Goal: Information Seeking & Learning: Find specific fact

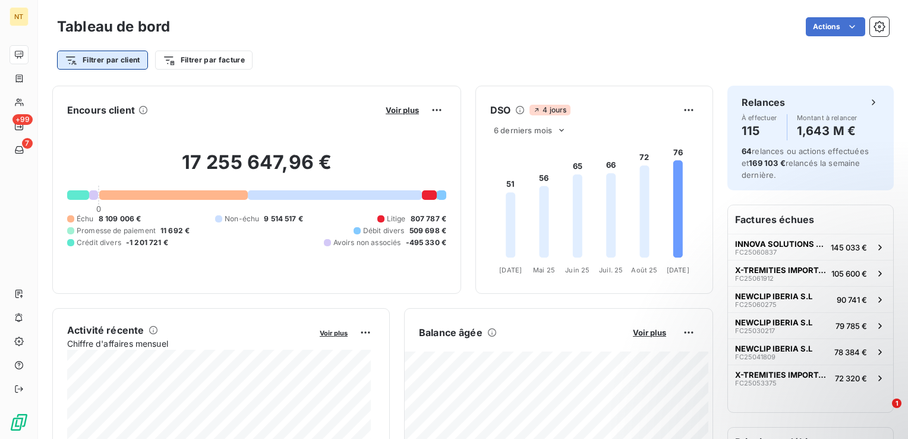
click at [120, 65] on html "NT +99 7 Tableau de bord Actions Filtrer par client Filtrer par facture Encours…" at bounding box center [454, 219] width 908 height 439
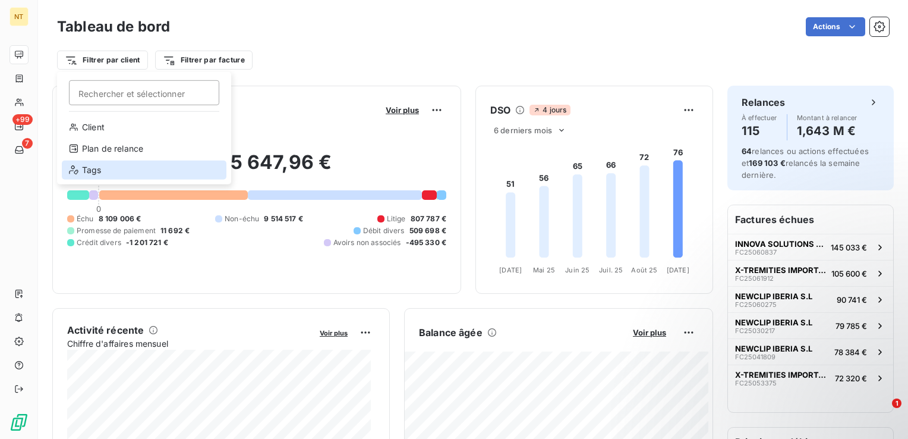
click at [128, 165] on div "Tags" at bounding box center [144, 169] width 165 height 19
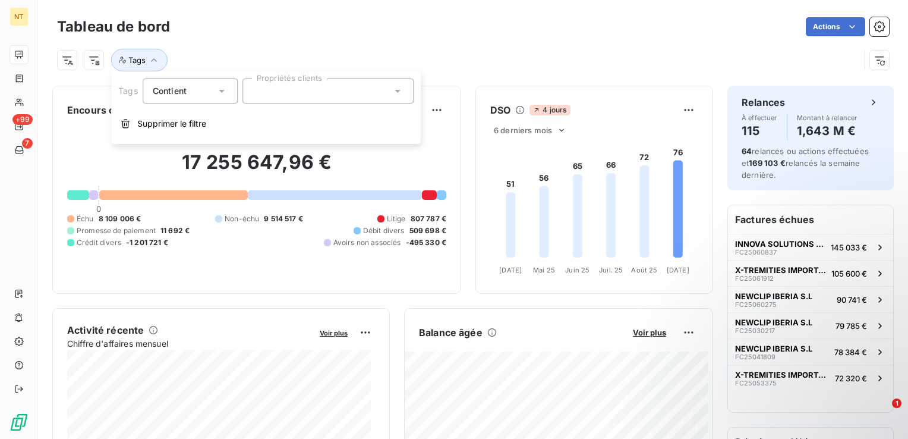
click at [276, 99] on div at bounding box center [327, 90] width 171 height 25
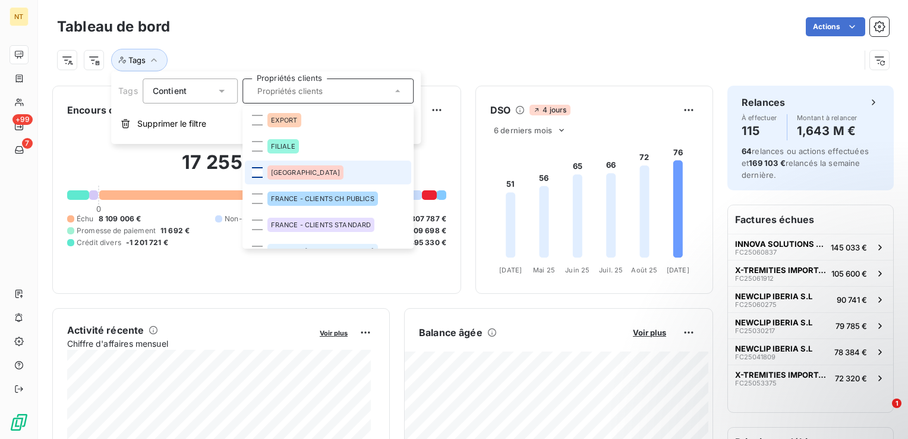
click at [259, 177] on div at bounding box center [257, 172] width 11 height 11
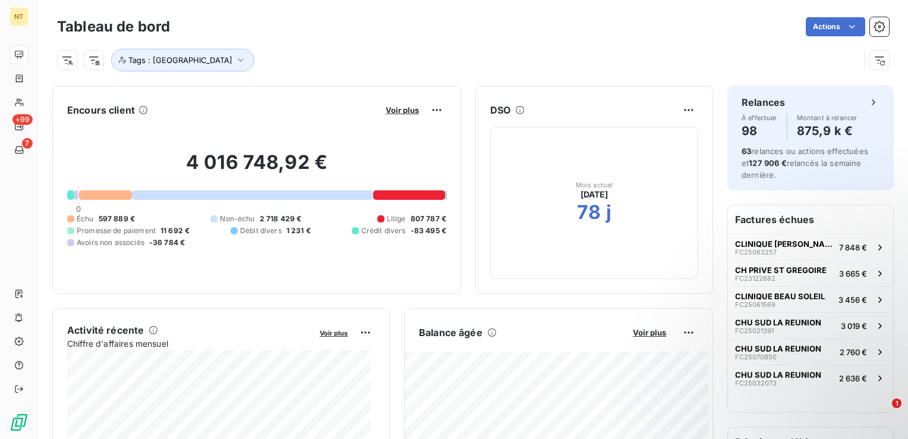
click at [468, 23] on div "Actions" at bounding box center [536, 26] width 705 height 19
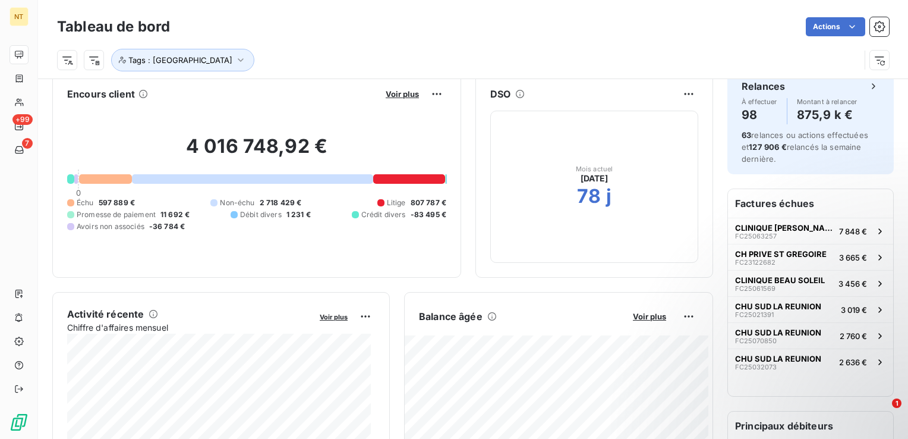
scroll to position [26, 0]
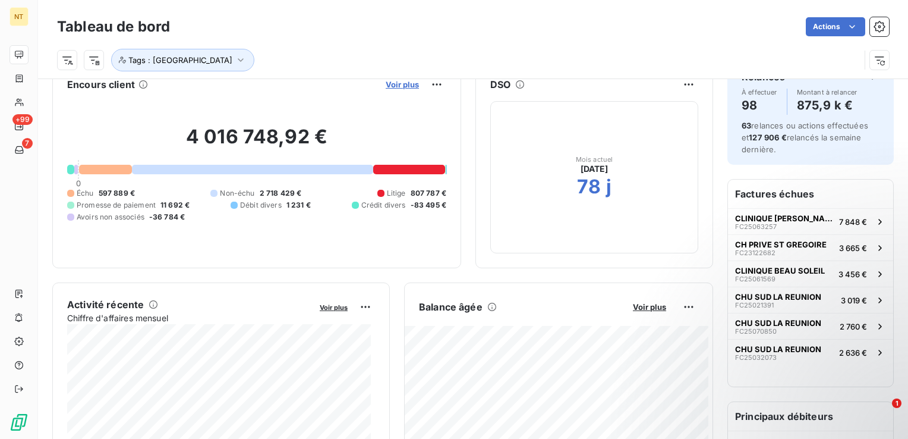
click at [396, 82] on span "Voir plus" at bounding box center [402, 85] width 33 height 10
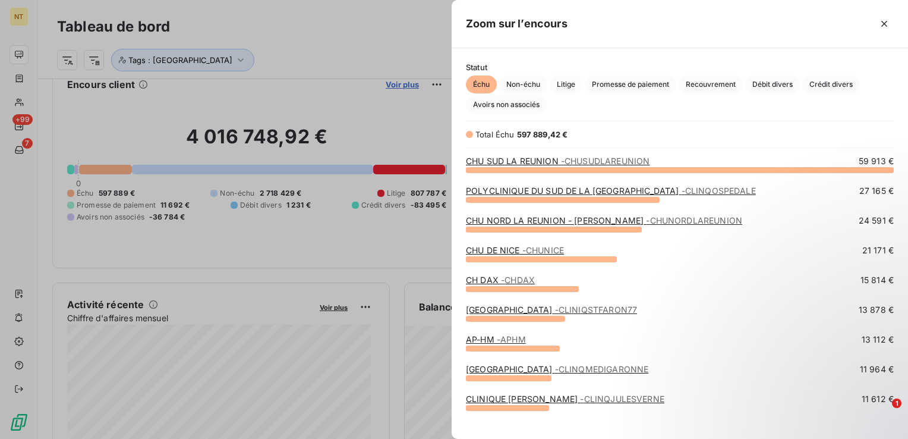
scroll to position [260, 447]
click at [523, 80] on span "Non-échu" at bounding box center [523, 84] width 48 height 18
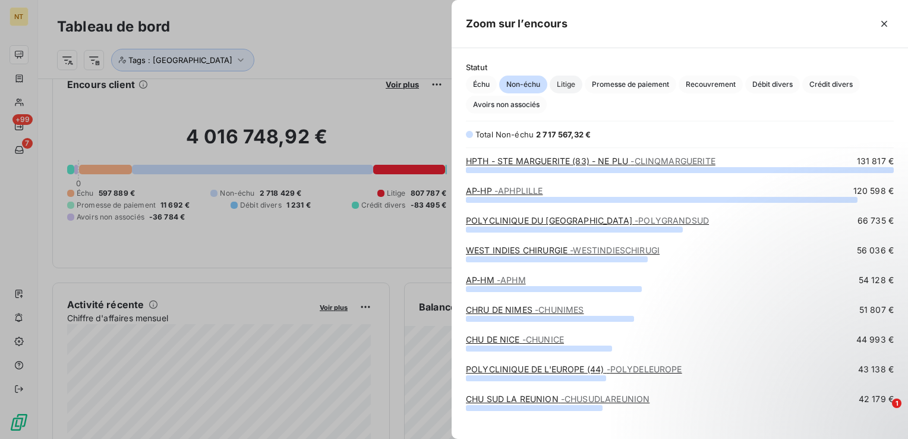
click at [556, 84] on span "Litige" at bounding box center [566, 84] width 33 height 18
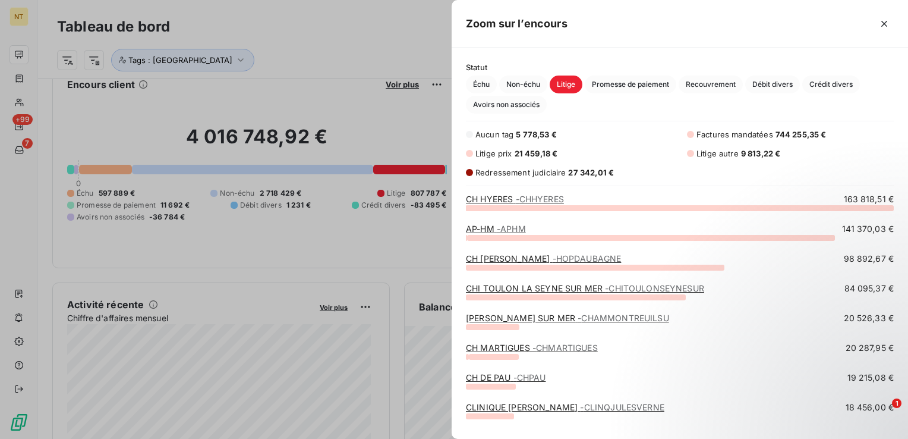
scroll to position [222, 447]
click at [618, 80] on span "Promesse de paiement" at bounding box center [631, 84] width 92 height 18
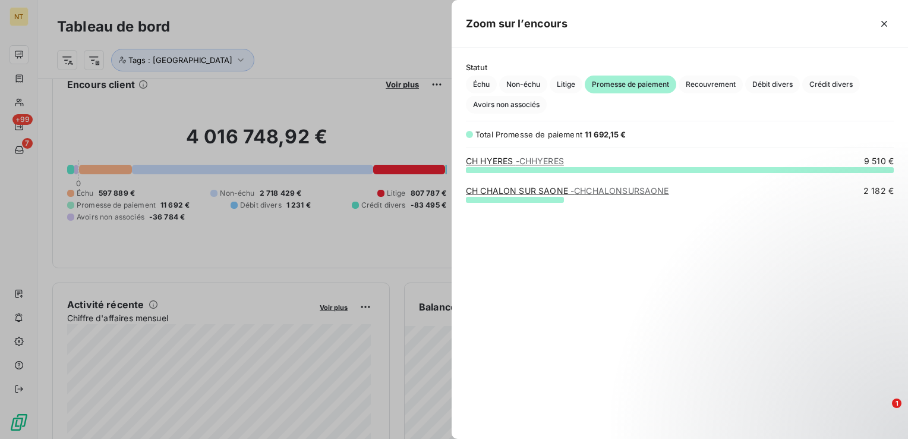
scroll to position [260, 447]
click at [703, 81] on span "Recouvrement" at bounding box center [711, 84] width 64 height 18
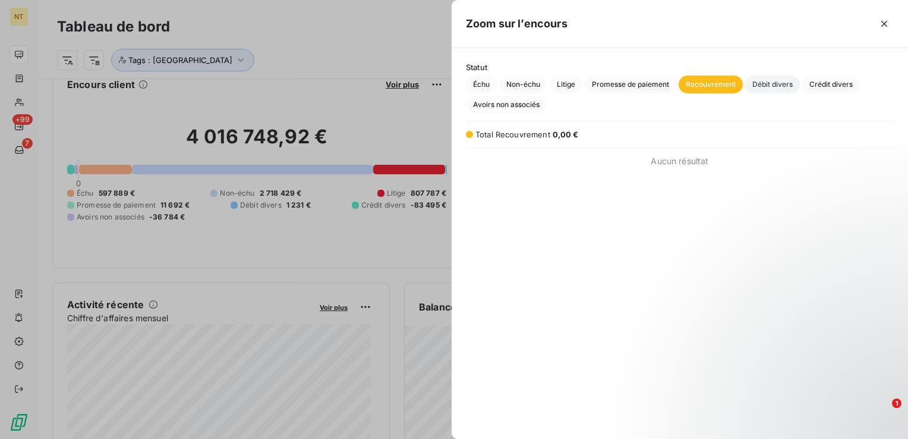
click at [756, 83] on span "Débit divers" at bounding box center [772, 84] width 55 height 18
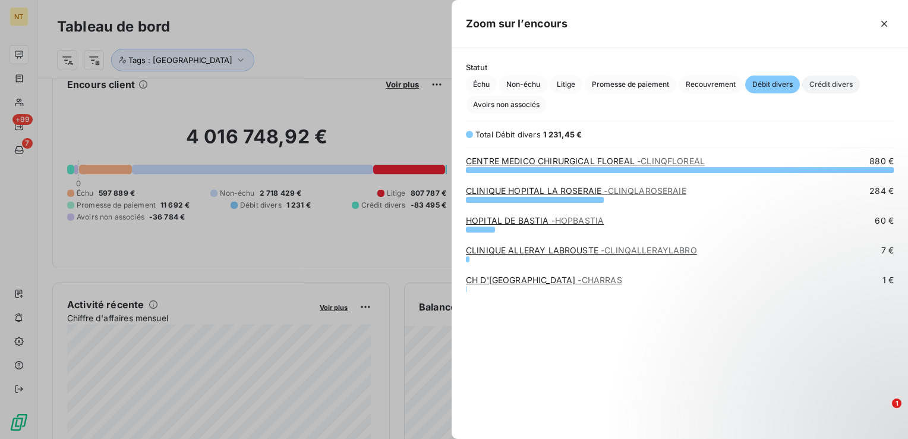
click at [812, 84] on span "Crédit divers" at bounding box center [831, 84] width 58 height 18
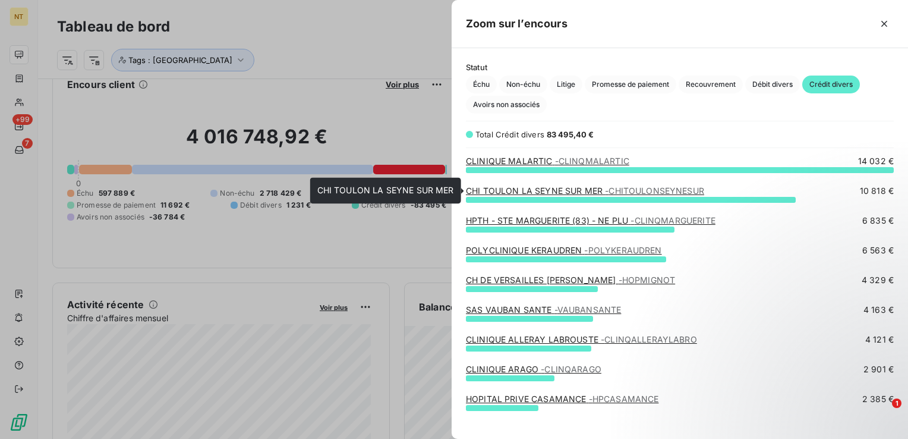
click at [652, 194] on span "- CHITOULONSEYNESUR" at bounding box center [654, 190] width 99 height 10
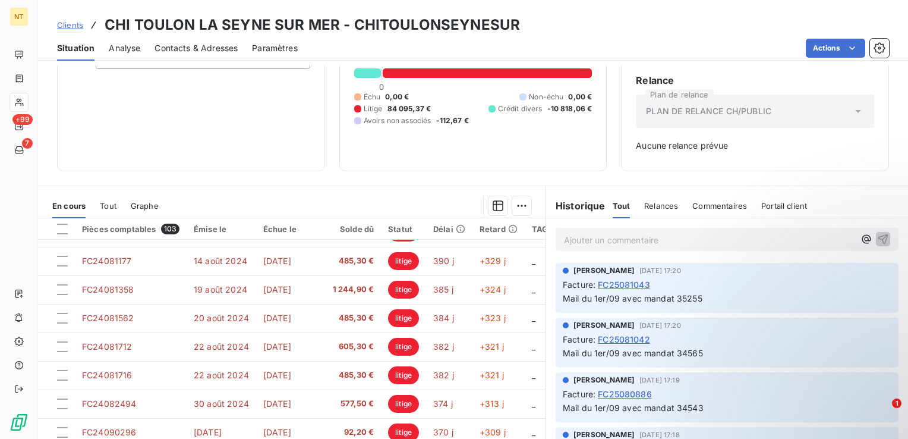
scroll to position [146, 0]
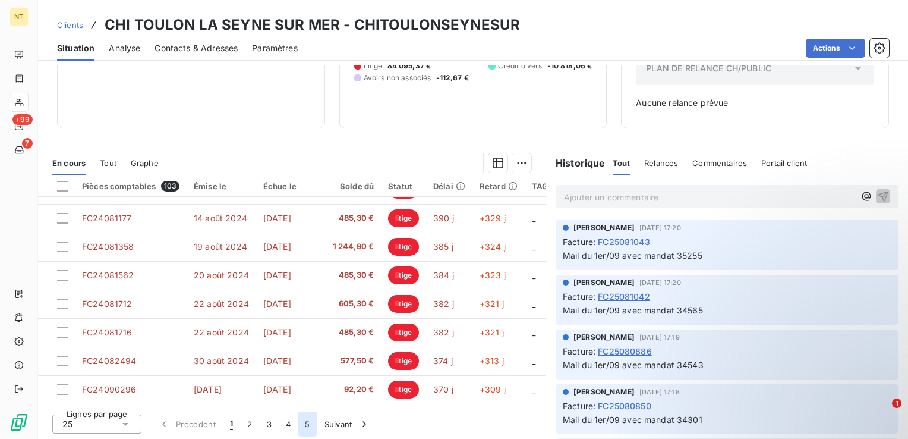
click at [302, 427] on button "5" at bounding box center [307, 423] width 19 height 25
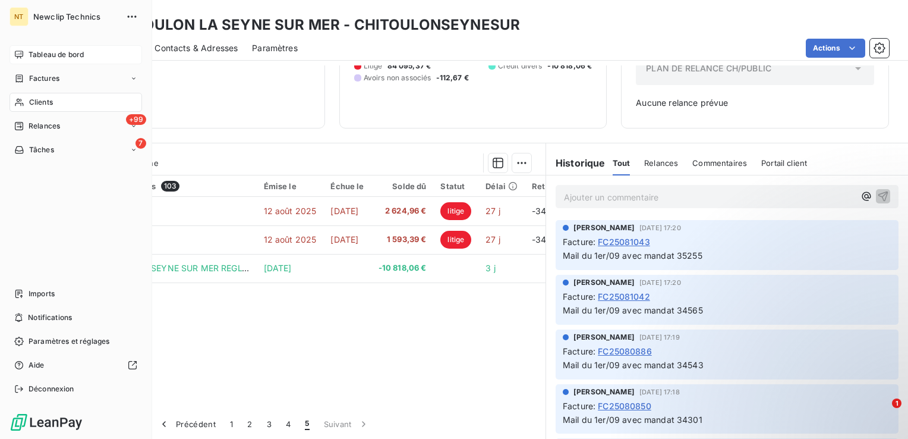
click at [26, 61] on div "Tableau de bord" at bounding box center [76, 54] width 133 height 19
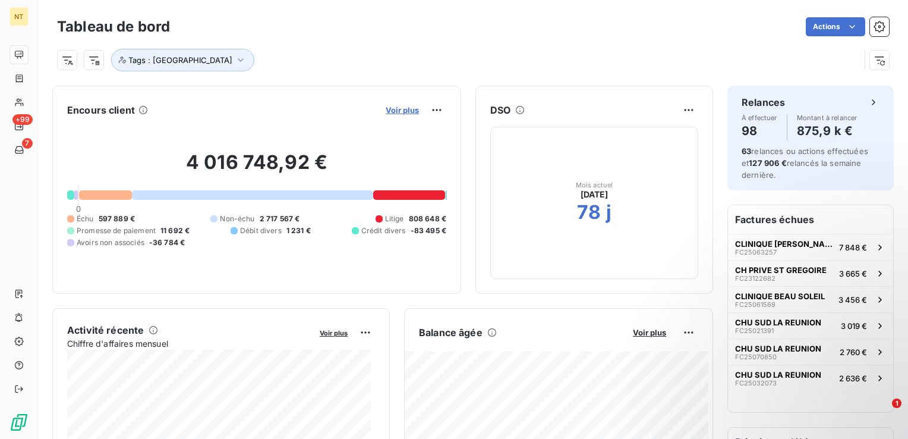
click at [393, 106] on span "Voir plus" at bounding box center [402, 110] width 33 height 10
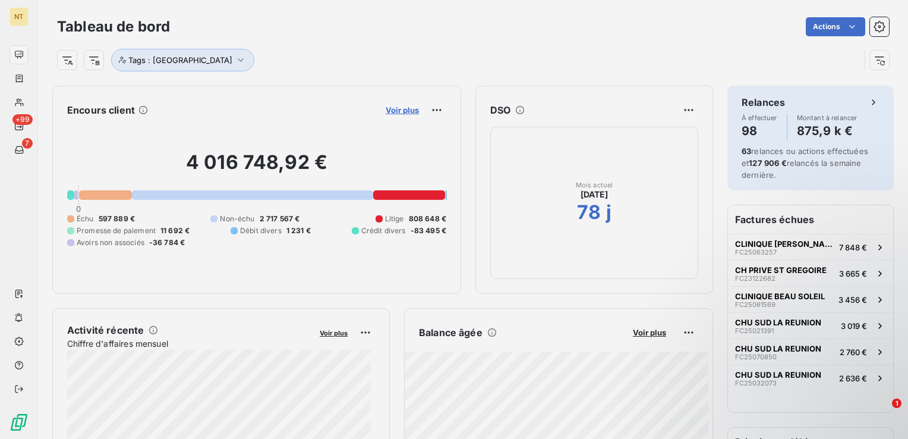
scroll to position [10, 10]
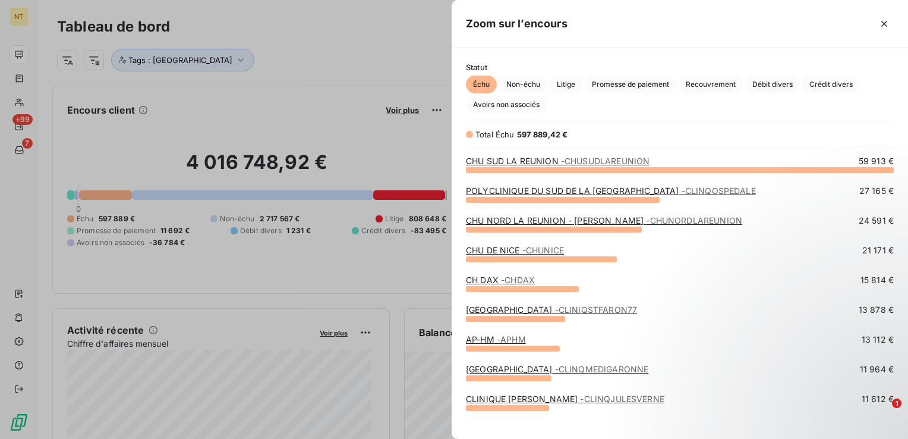
click at [430, 42] on div at bounding box center [454, 219] width 908 height 439
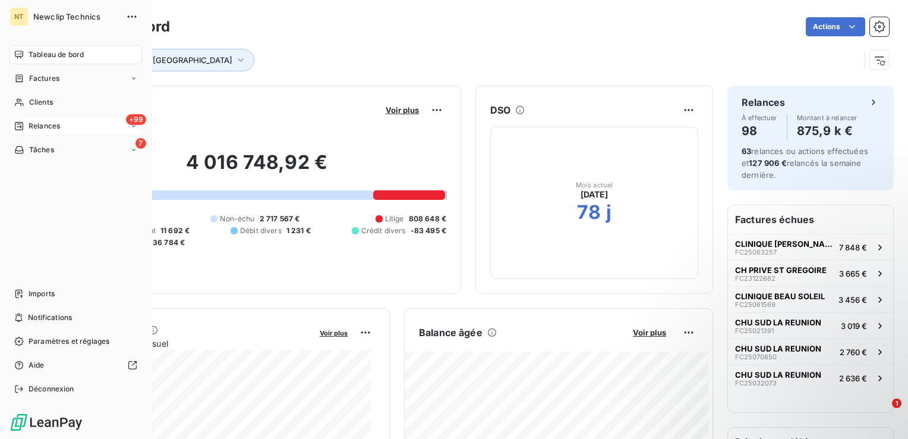
click at [21, 121] on icon at bounding box center [19, 126] width 10 height 10
click at [57, 146] on span "À effectuer" at bounding box center [48, 149] width 39 height 11
click at [72, 146] on div "À effectuer" at bounding box center [83, 149] width 118 height 19
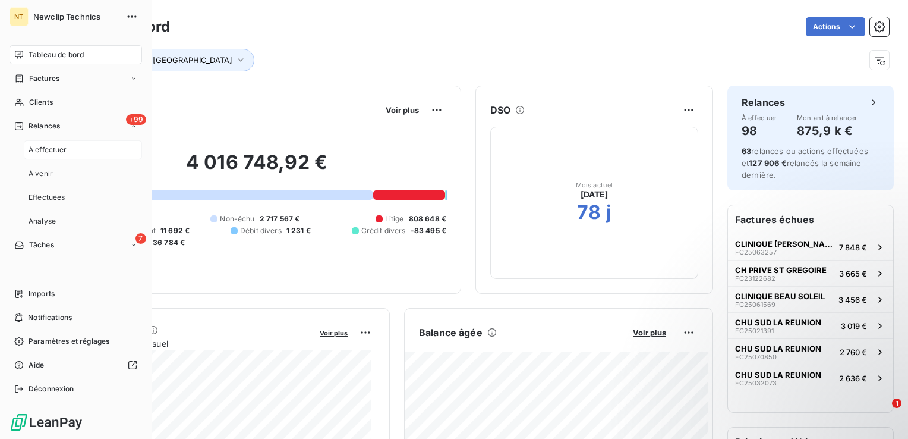
click at [72, 146] on div "À effectuer" at bounding box center [83, 149] width 118 height 19
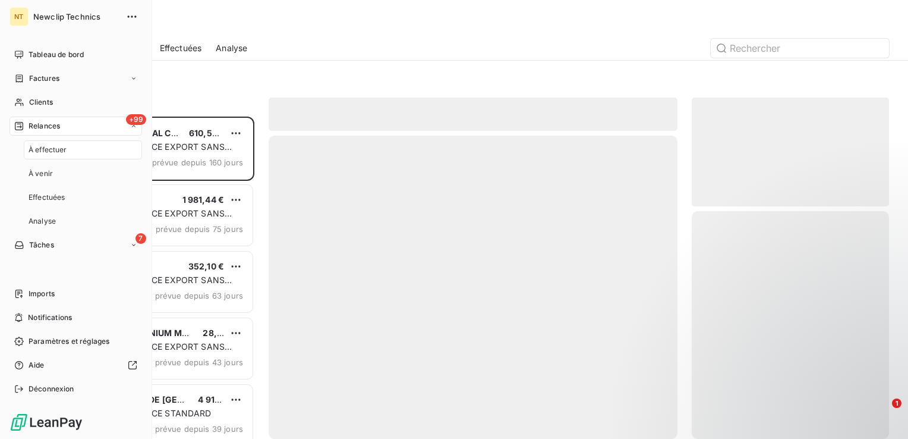
scroll to position [313, 188]
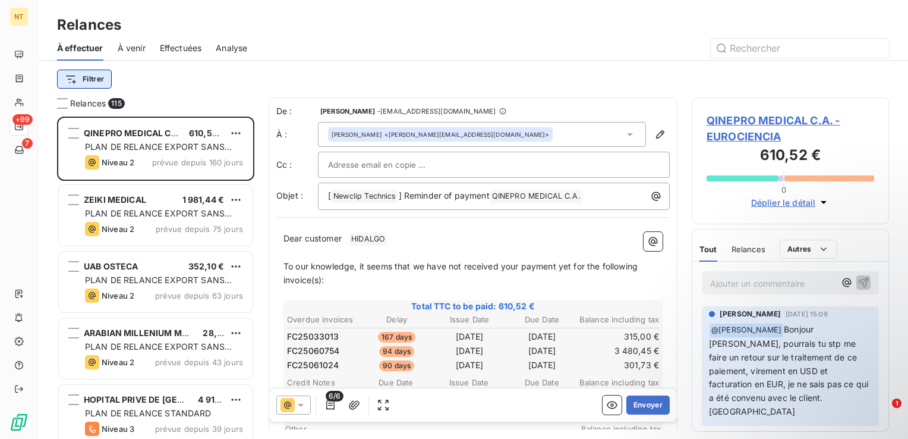
click at [87, 81] on html "NT +99 7 Relances À effectuer À venir Effectuées Analyse Filtrer Relances 115 Q…" at bounding box center [454, 219] width 908 height 439
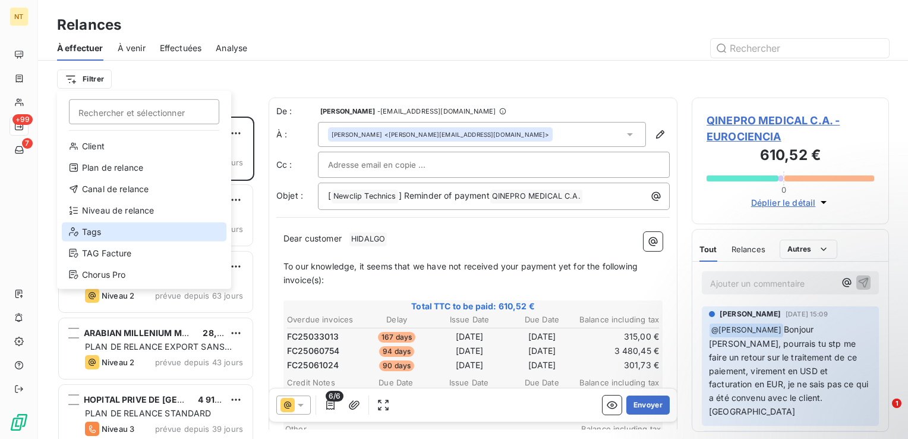
click at [109, 236] on div "Tags" at bounding box center [144, 231] width 165 height 19
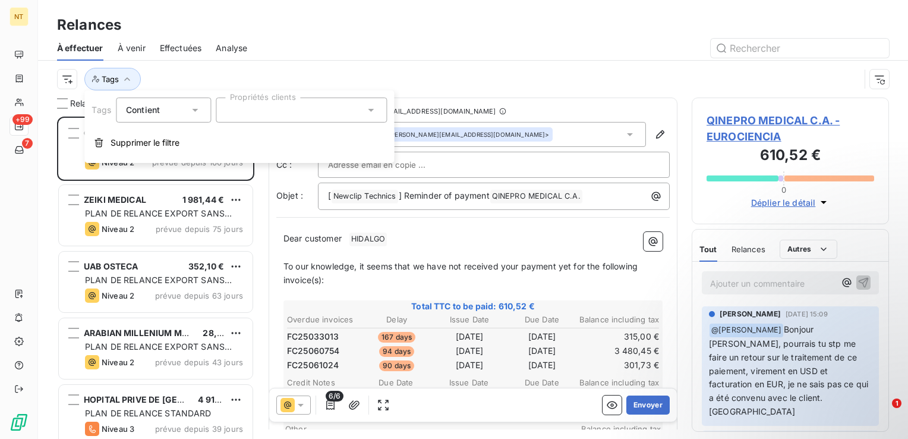
click at [267, 115] on div at bounding box center [301, 109] width 171 height 25
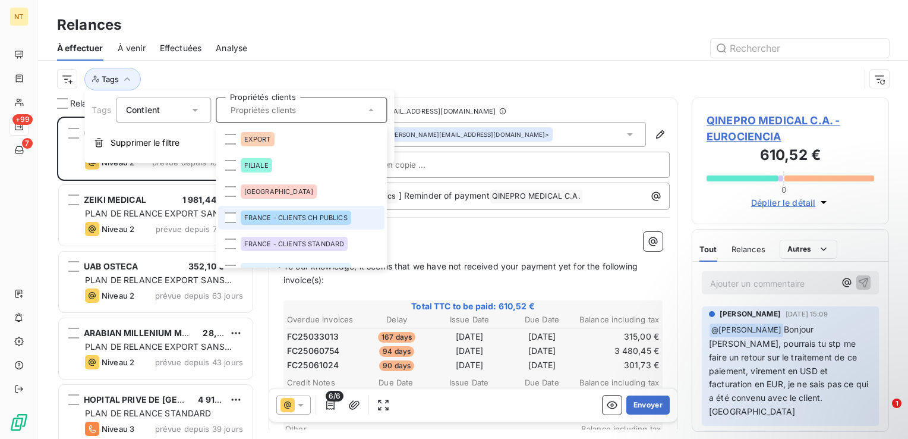
click at [285, 215] on span "FRANCE - CLIENTS CH PUBLICS" at bounding box center [295, 217] width 103 height 7
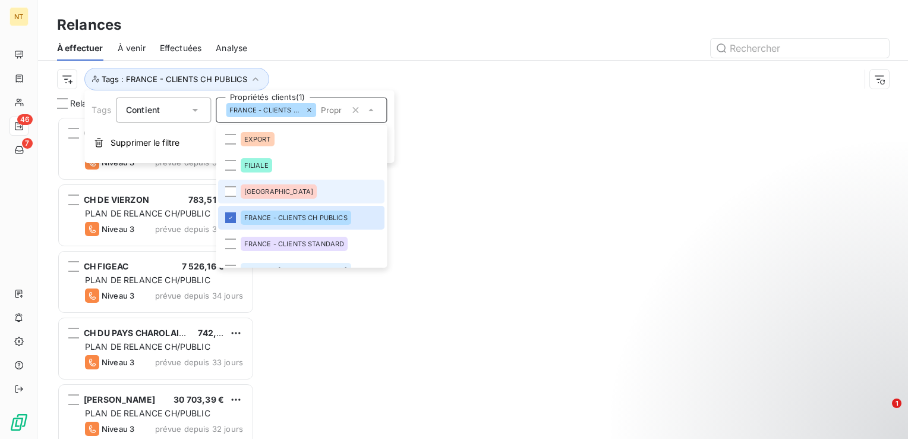
scroll to position [313, 188]
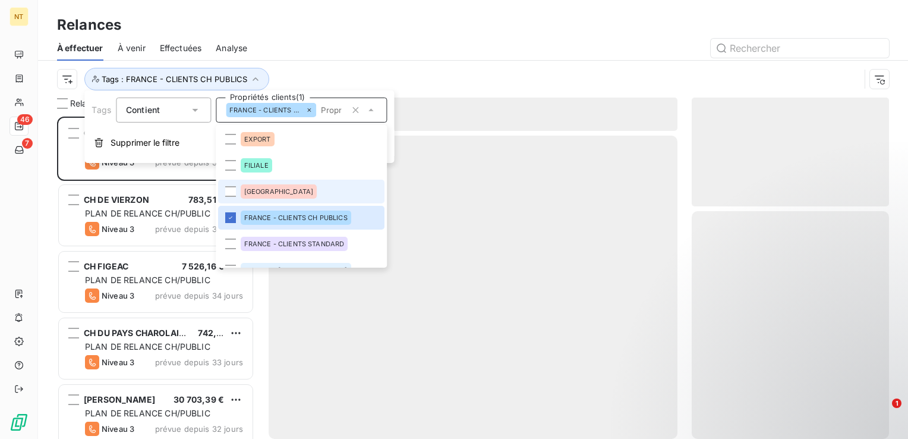
click at [275, 201] on li "[GEOGRAPHIC_DATA]" at bounding box center [301, 191] width 166 height 24
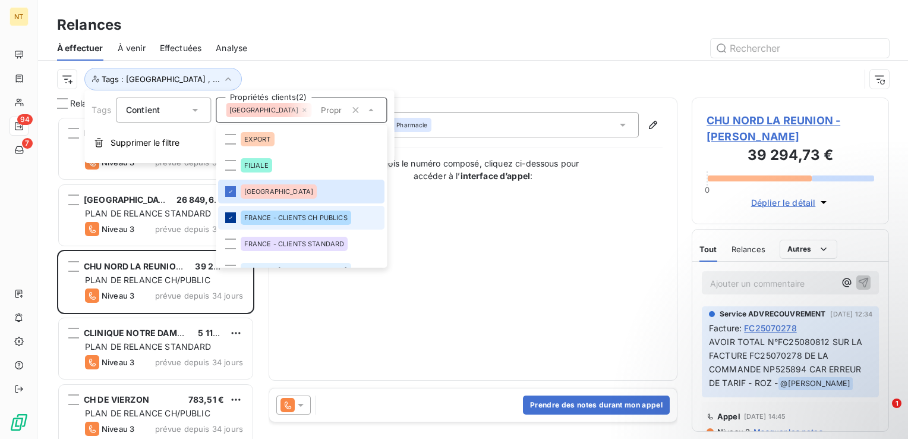
click at [233, 217] on icon at bounding box center [230, 217] width 7 height 7
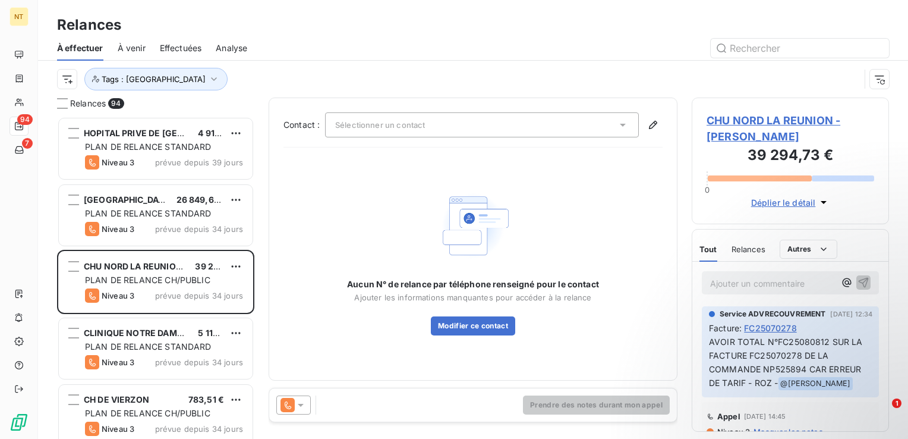
click at [312, 63] on div "Tags : [GEOGRAPHIC_DATA]" at bounding box center [473, 79] width 832 height 37
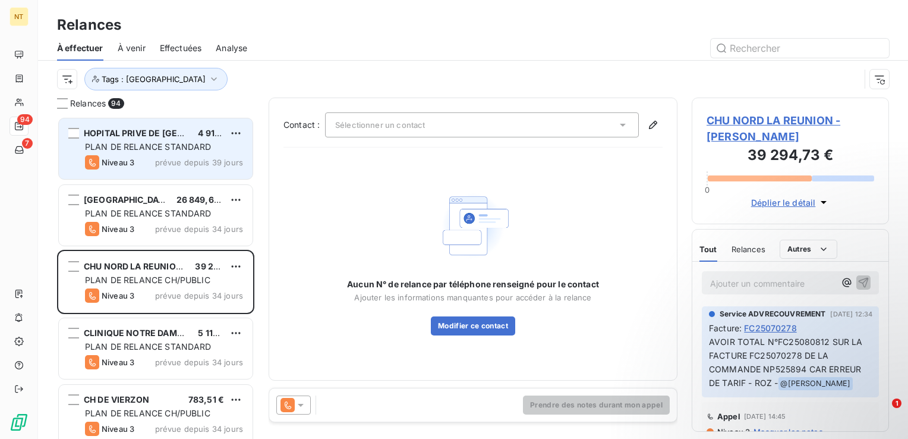
click at [213, 148] on div "PLAN DE RELANCE STANDARD" at bounding box center [164, 147] width 158 height 12
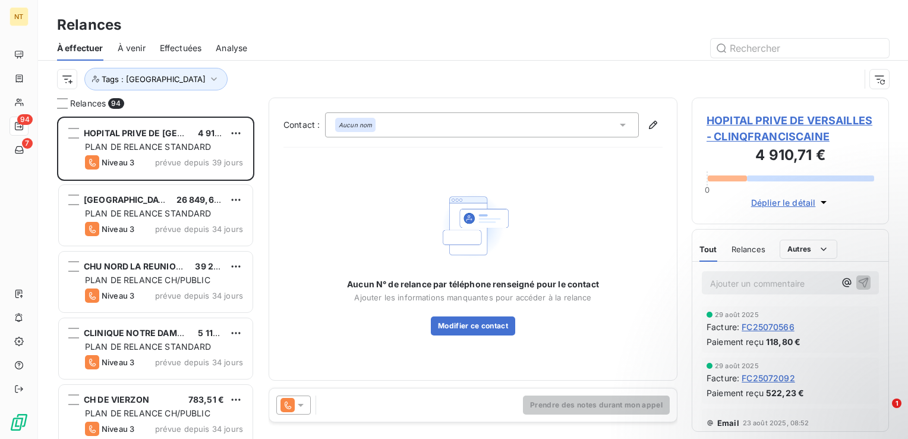
click at [730, 139] on span "HOPITAL PRIVE DE VERSAILLES - CLINQFRANCISCAINE" at bounding box center [791, 128] width 168 height 32
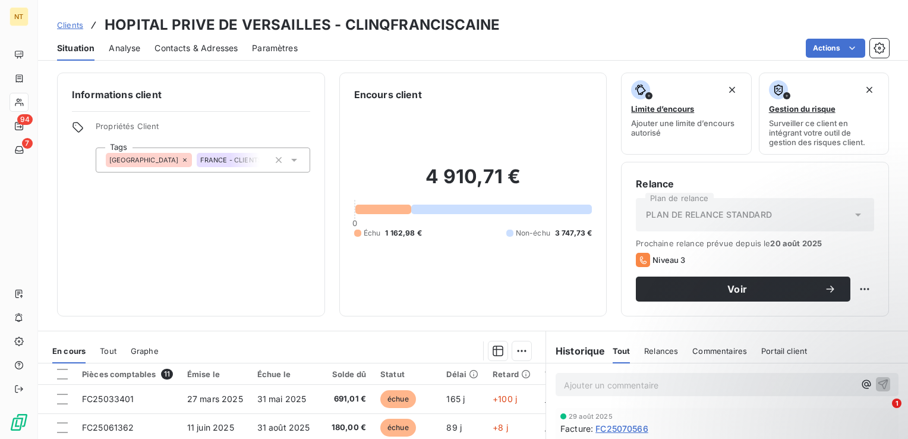
click at [209, 49] on span "Contacts & Adresses" at bounding box center [196, 48] width 83 height 12
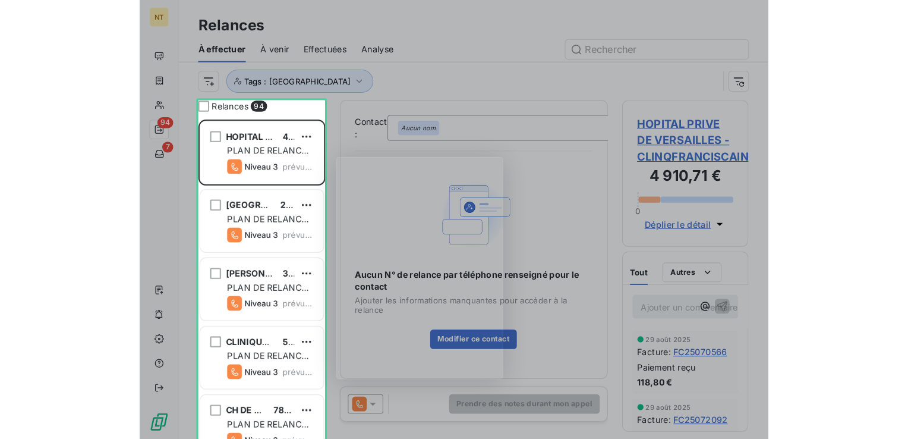
scroll to position [442, 245]
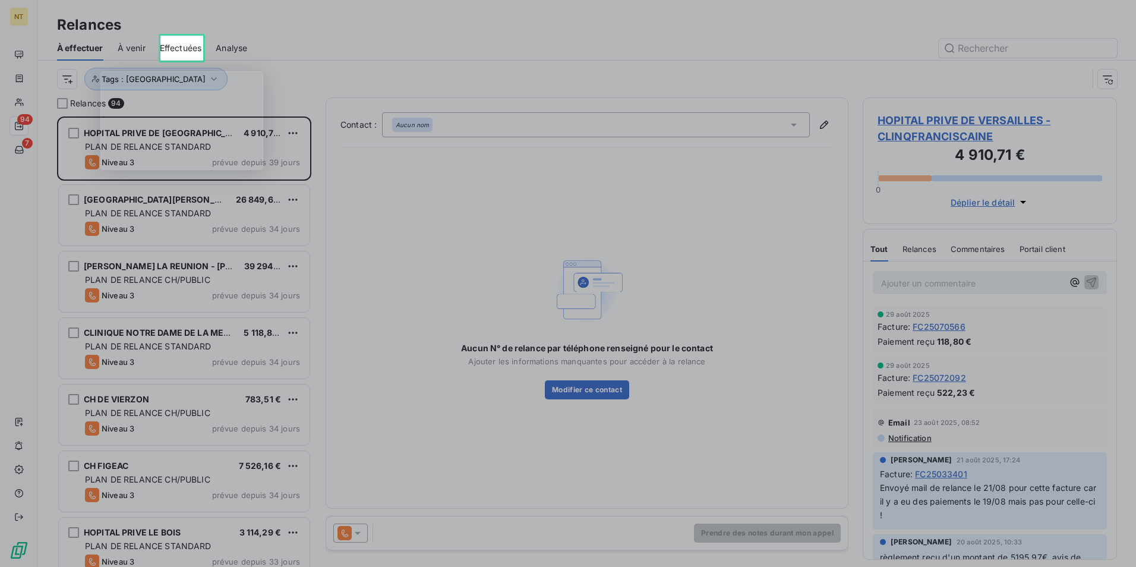
click at [177, 44] on span "Effectuées" at bounding box center [181, 48] width 42 height 12
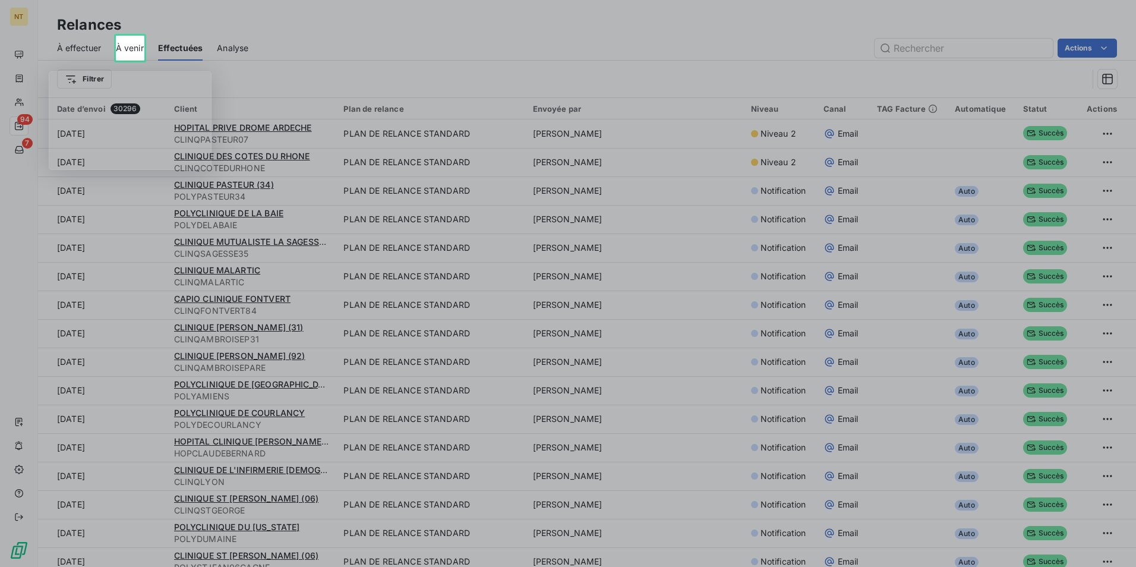
click at [133, 59] on div "À venir" at bounding box center [130, 48] width 28 height 25
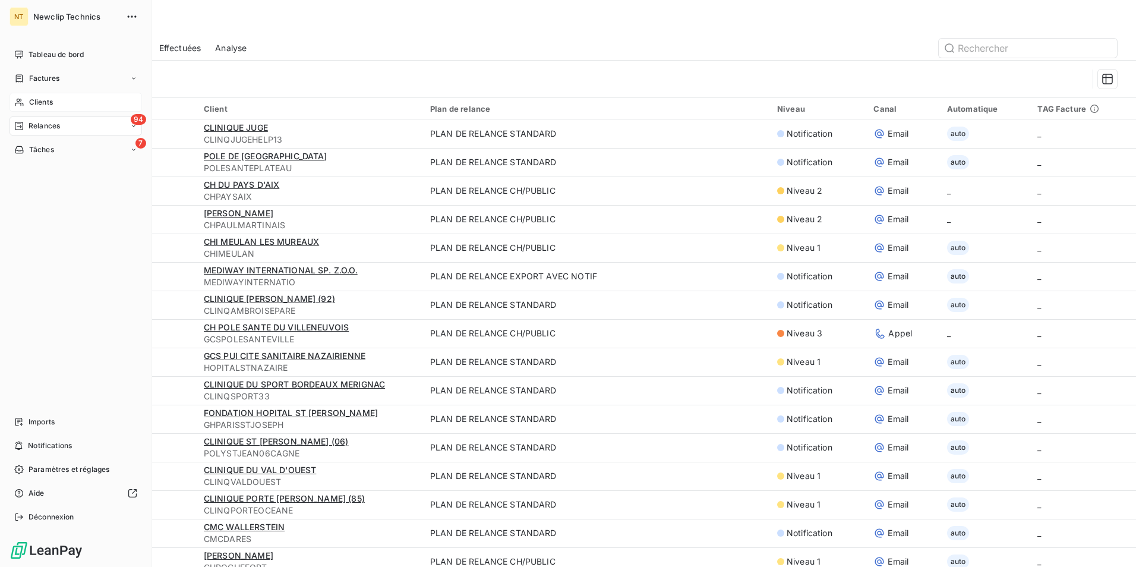
click at [45, 97] on span "Clients" at bounding box center [41, 102] width 24 height 11
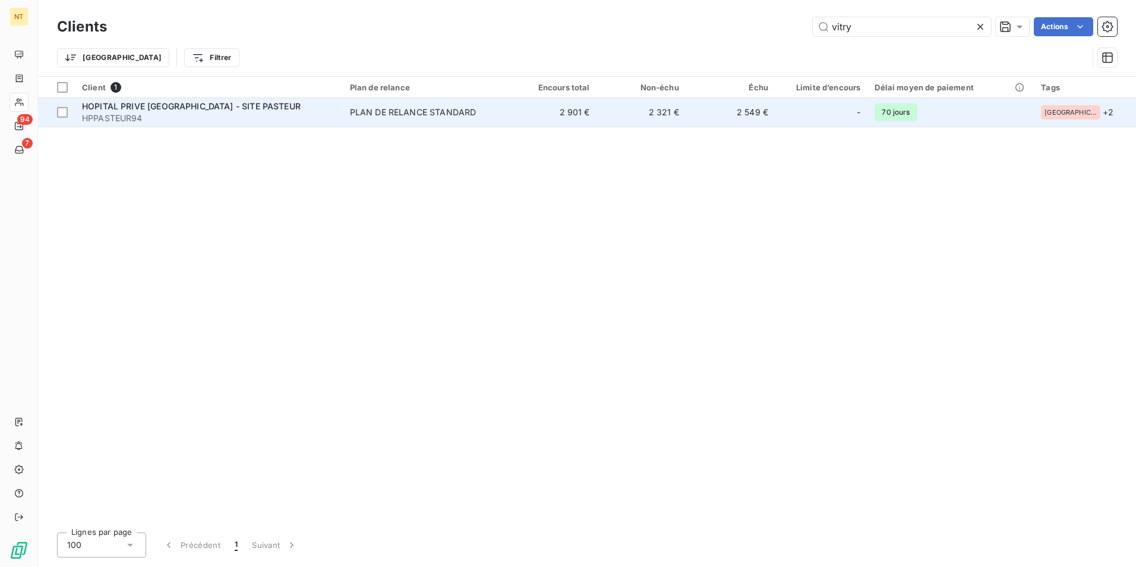
type input "vitry"
click at [467, 118] on div "PLAN DE RELANCE STANDARD" at bounding box center [413, 112] width 127 height 12
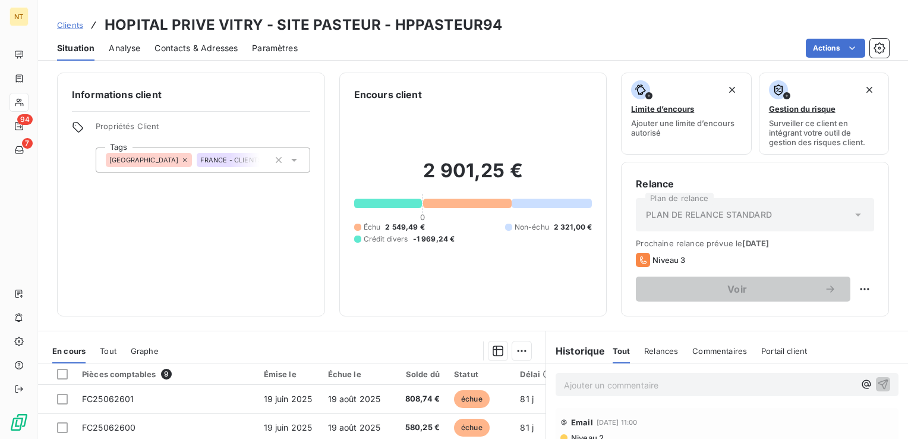
click at [181, 51] on span "Contacts & Adresses" at bounding box center [196, 48] width 83 height 12
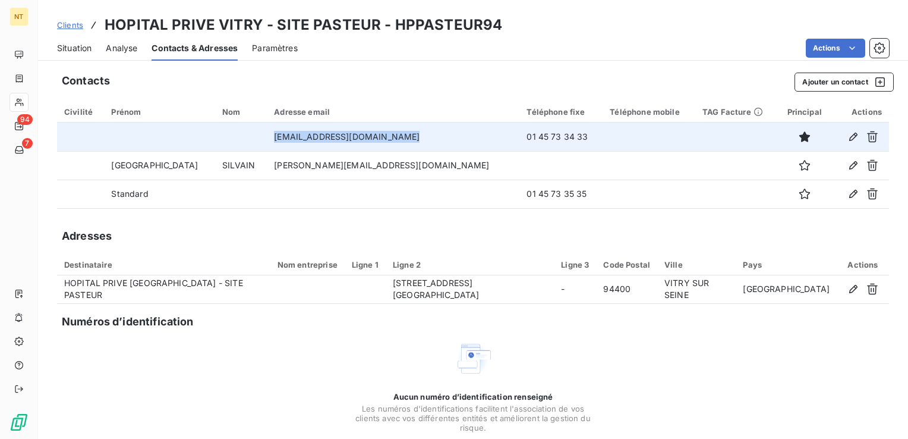
drag, startPoint x: 259, startPoint y: 136, endPoint x: 383, endPoint y: 138, distance: 124.2
click at [383, 138] on td "[EMAIL_ADDRESS][DOMAIN_NAME]" at bounding box center [393, 136] width 253 height 29
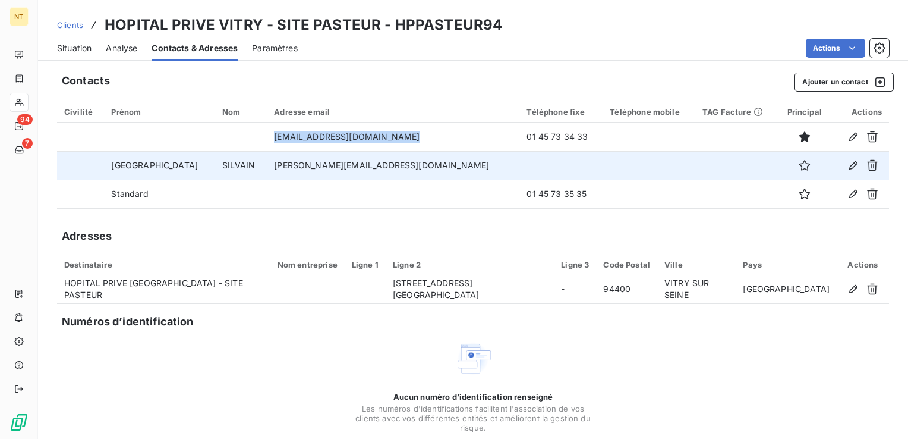
copy td "[EMAIL_ADDRESS][DOMAIN_NAME]"
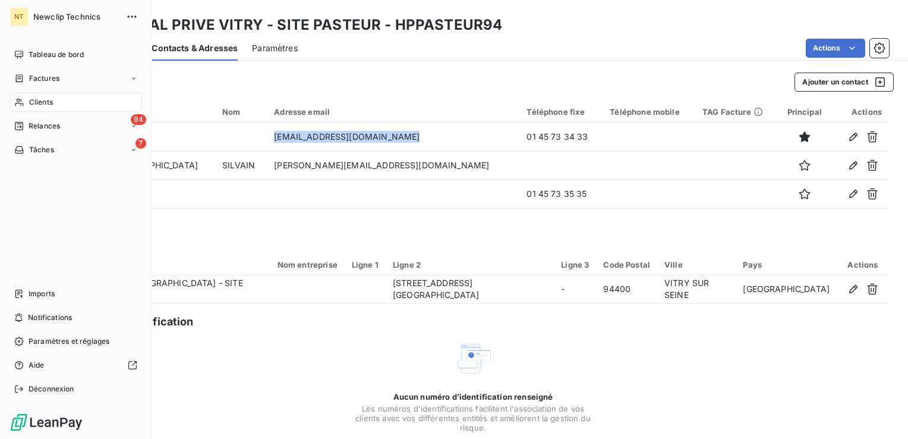
click at [70, 107] on div "Clients" at bounding box center [76, 102] width 133 height 19
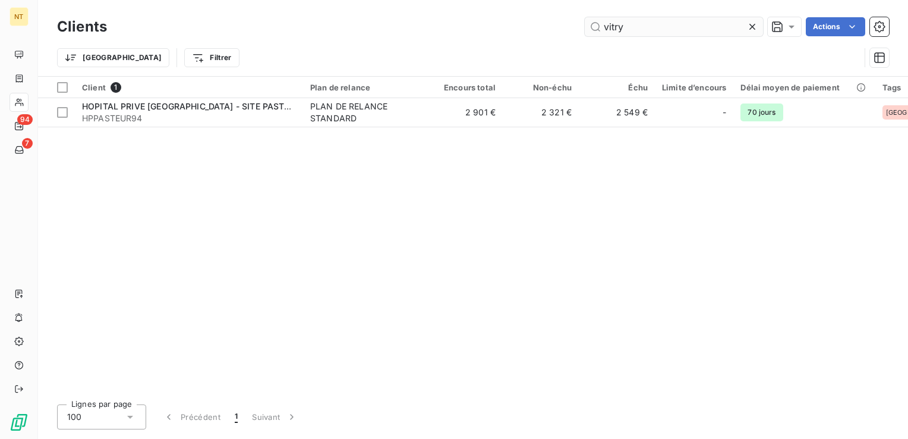
click at [647, 26] on input "vitry" at bounding box center [674, 26] width 178 height 19
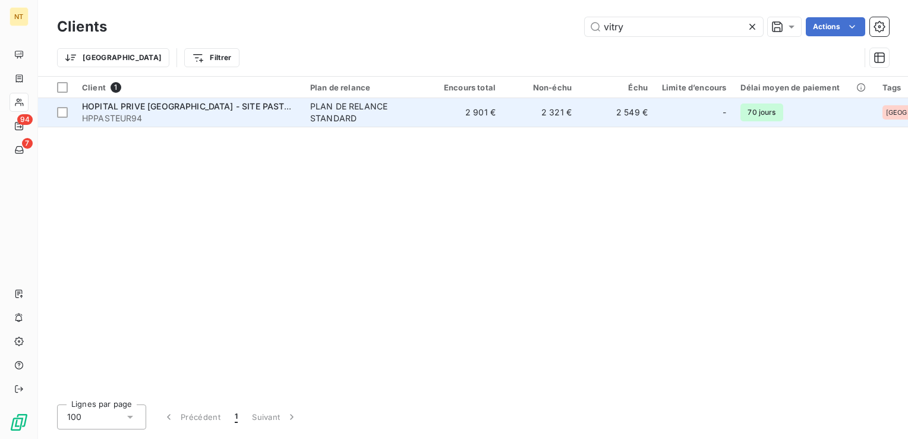
click at [556, 113] on td "2 321 €" at bounding box center [541, 112] width 76 height 29
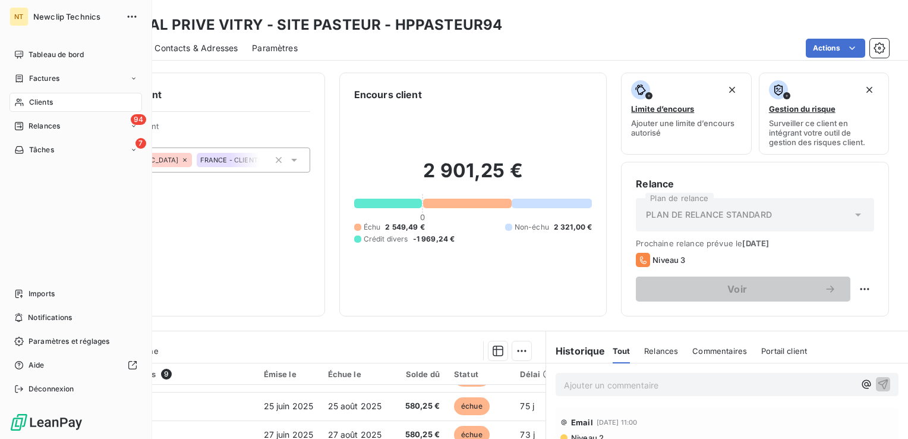
click at [51, 106] on span "Clients" at bounding box center [41, 102] width 24 height 11
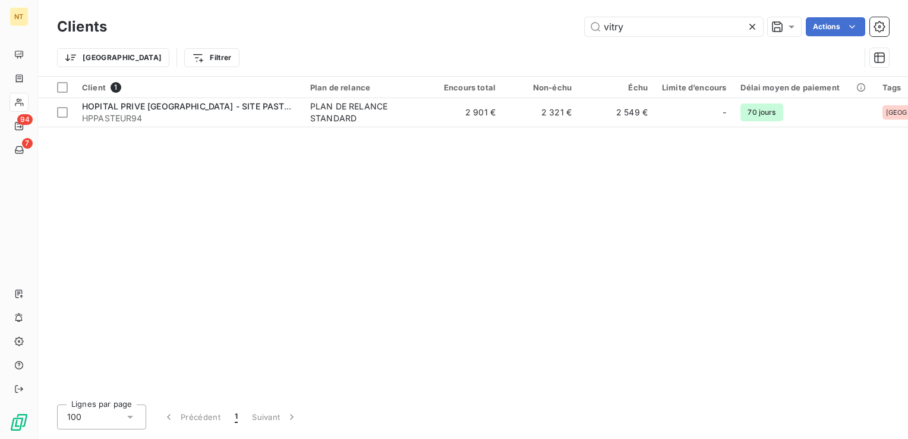
drag, startPoint x: 659, startPoint y: 32, endPoint x: 571, endPoint y: 40, distance: 88.9
click at [571, 40] on div "Clients vitry Actions Trier Filtrer" at bounding box center [473, 45] width 832 height 62
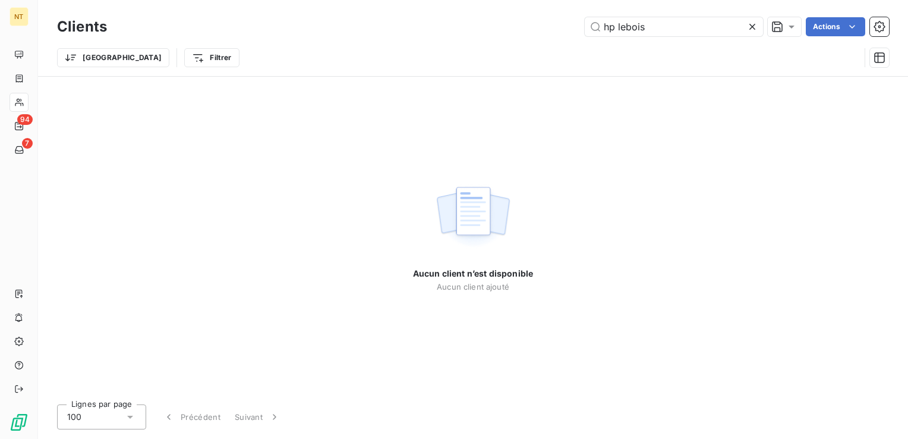
drag, startPoint x: 652, startPoint y: 23, endPoint x: 562, endPoint y: 30, distance: 90.6
click at [562, 30] on div "hp lebois Actions" at bounding box center [505, 26] width 768 height 19
click at [618, 27] on input "HP LEBOIS" at bounding box center [674, 26] width 178 height 19
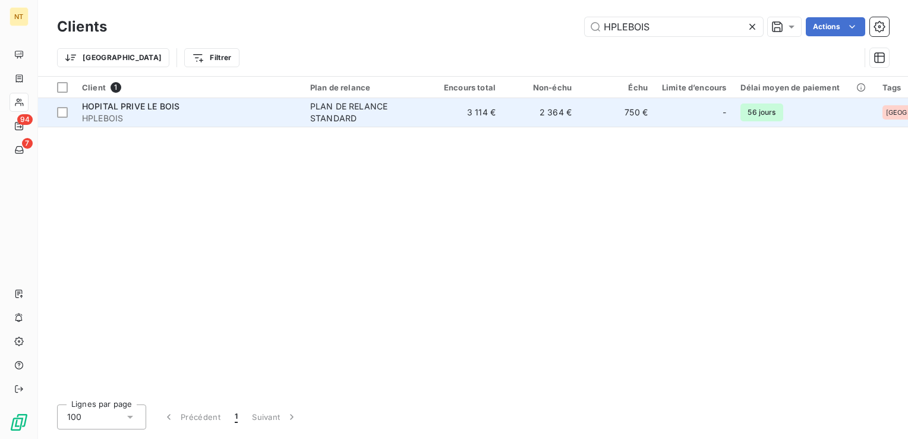
type input "HPLEBOIS"
click at [274, 104] on div "HOPITAL PRIVE LE BOIS" at bounding box center [189, 106] width 214 height 12
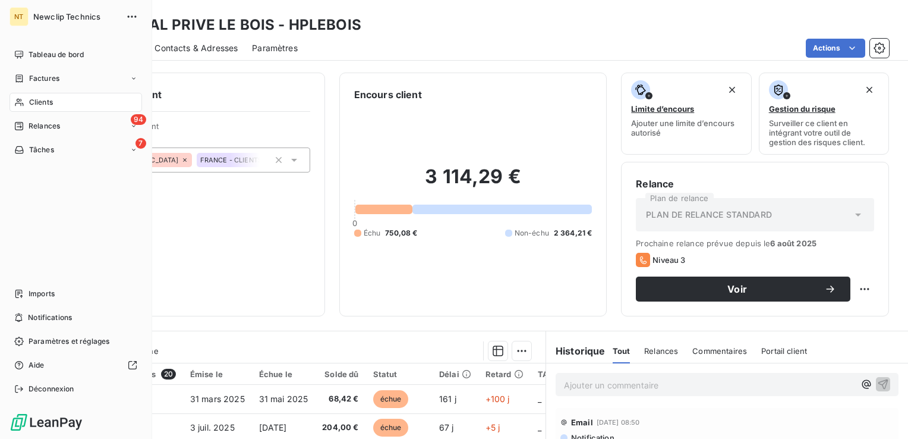
click at [70, 99] on div "Clients" at bounding box center [76, 102] width 133 height 19
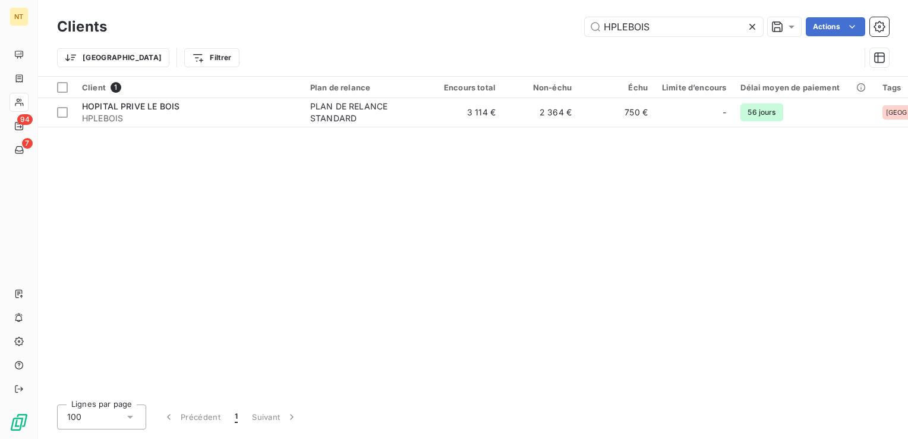
drag, startPoint x: 656, startPoint y: 25, endPoint x: 566, endPoint y: 32, distance: 90.0
click at [566, 32] on div "HPLEBOIS Actions" at bounding box center [505, 26] width 768 height 19
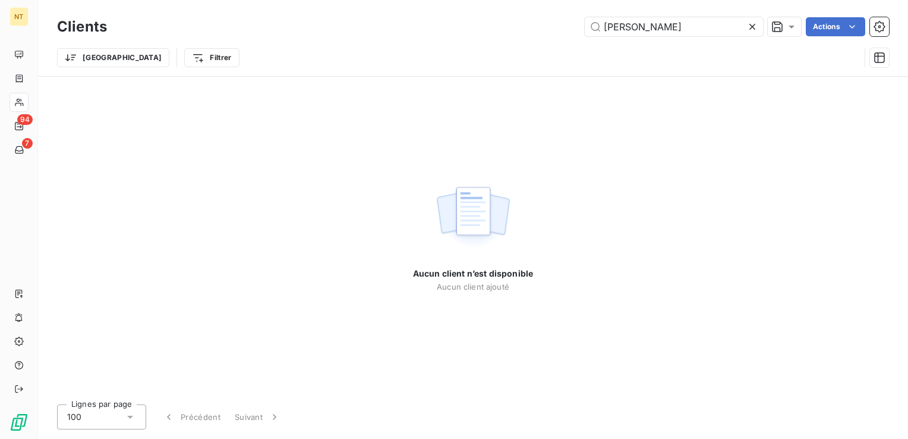
drag, startPoint x: 657, startPoint y: 23, endPoint x: 563, endPoint y: 25, distance: 93.9
click at [563, 25] on div "RAMSAY Actions" at bounding box center [505, 26] width 768 height 19
click at [648, 27] on input "[PERSON_NAME][DEMOGRAPHIC_DATA]" at bounding box center [674, 26] width 178 height 19
type input "RAMSAYSANTE"
drag, startPoint x: 688, startPoint y: 25, endPoint x: 574, endPoint y: 25, distance: 114.1
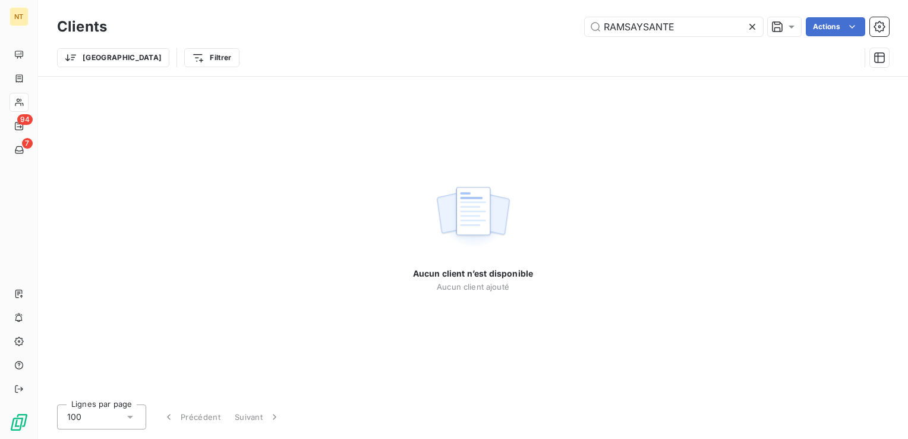
click at [574, 25] on div "RAMSAYSANTE Actions" at bounding box center [505, 26] width 768 height 19
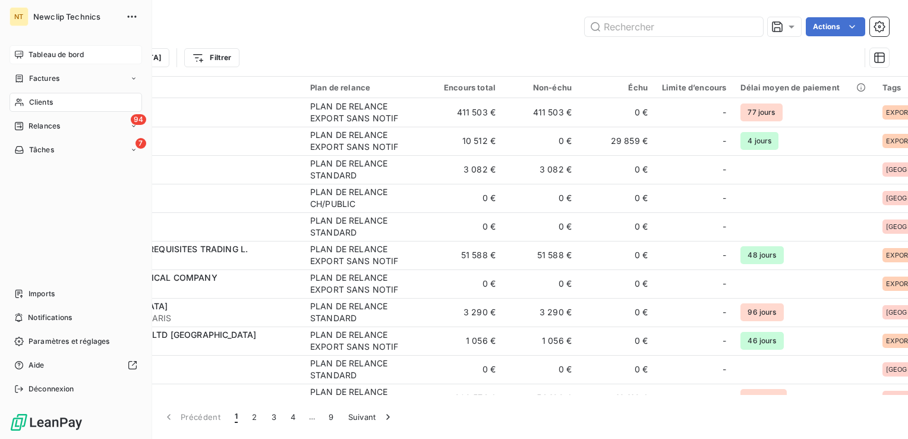
drag, startPoint x: 36, startPoint y: 45, endPoint x: 33, endPoint y: 50, distance: 6.1
click at [31, 51] on span "Tableau de bord" at bounding box center [56, 54] width 55 height 11
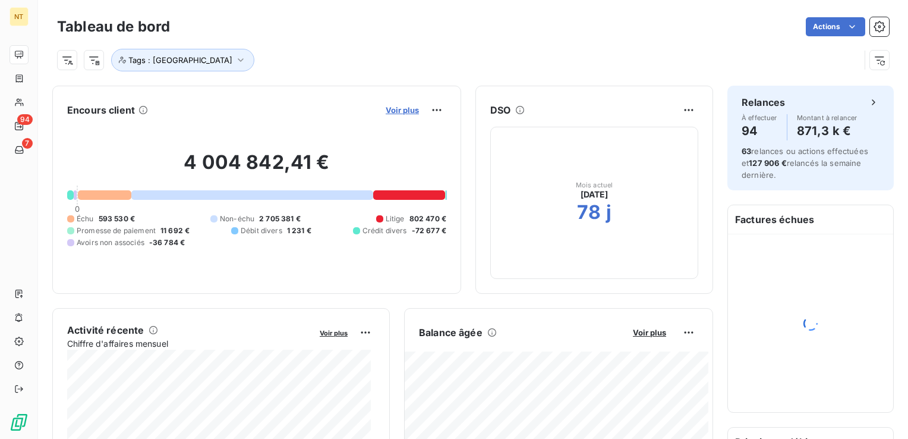
click at [395, 111] on span "Voir plus" at bounding box center [402, 110] width 33 height 10
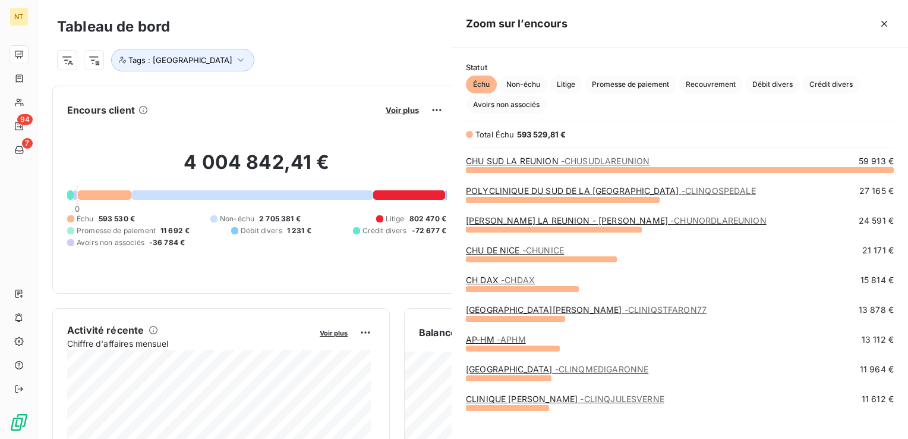
scroll to position [260, 447]
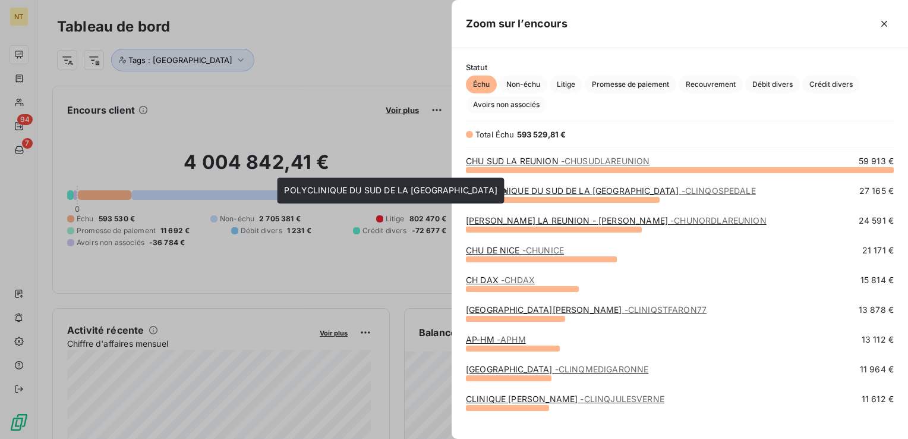
click at [606, 193] on link "POLYCLINIQUE DU SUD DE LA CORSE - S - CLINQOSPEDALE" at bounding box center [611, 190] width 290 height 10
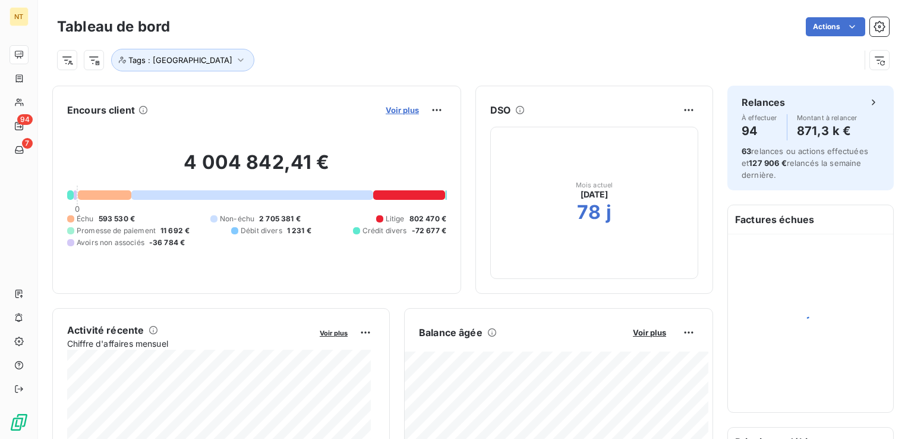
click at [395, 110] on span "Voir plus" at bounding box center [402, 110] width 33 height 10
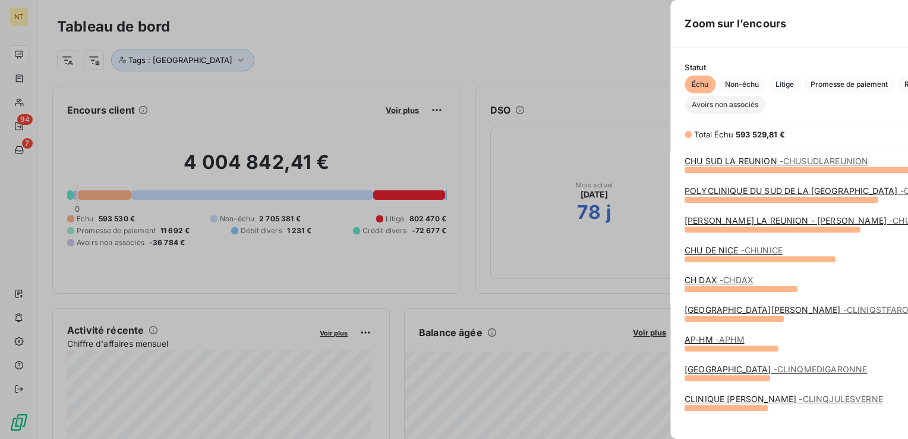
scroll to position [430, 447]
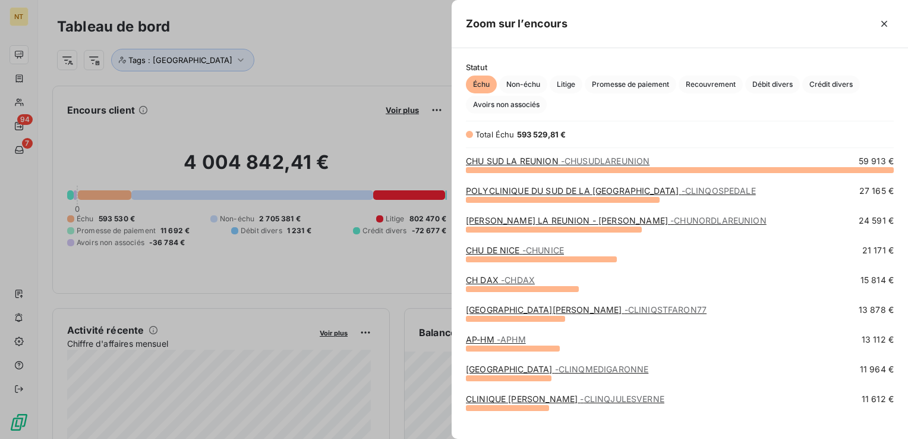
click at [610, 222] on link "[PERSON_NAME] LA REUNION - [PERSON_NAME]" at bounding box center [616, 220] width 301 height 10
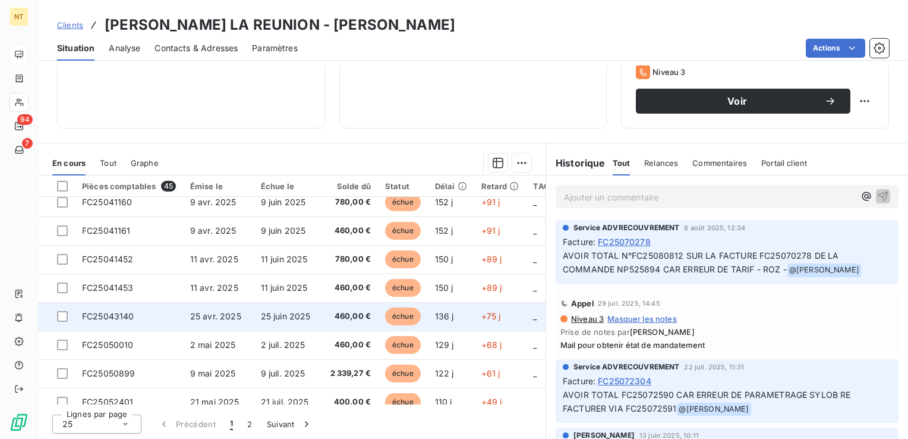
scroll to position [511, 0]
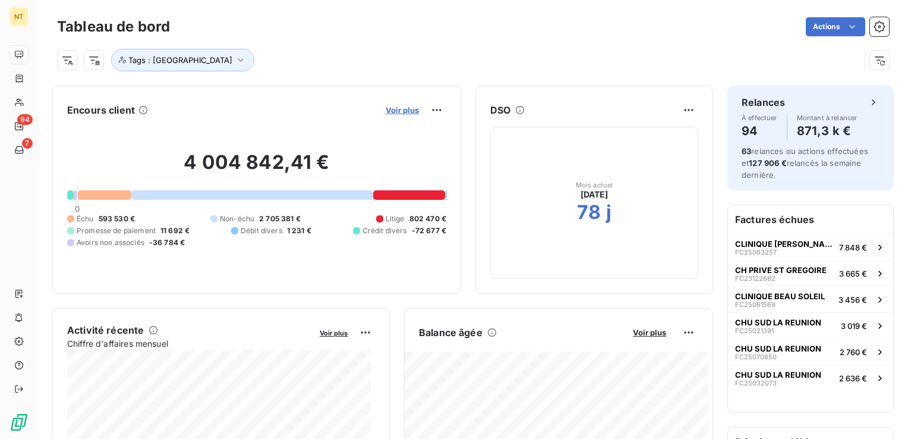
click at [390, 111] on span "Voir plus" at bounding box center [402, 110] width 33 height 10
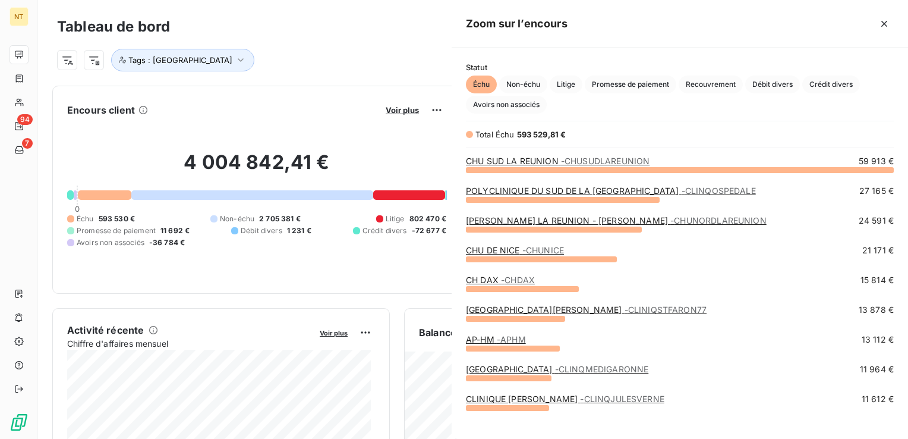
scroll to position [430, 447]
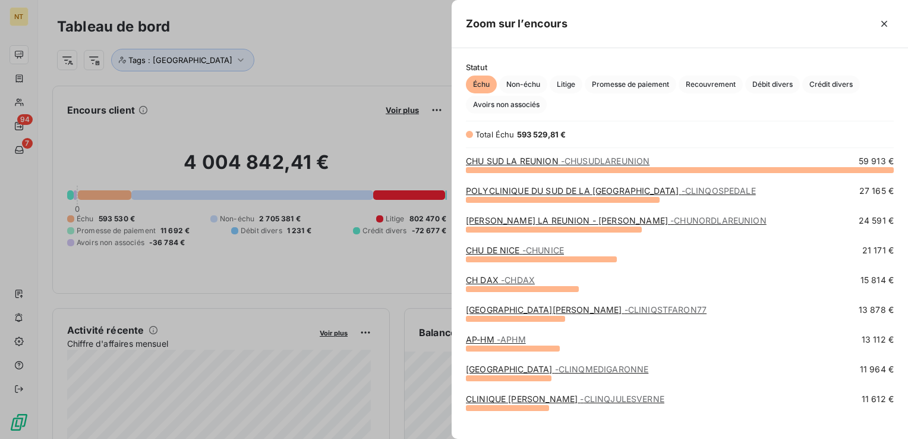
click at [537, 162] on link "CHU SUD LA REUNION - [GEOGRAPHIC_DATA]" at bounding box center [558, 161] width 184 height 10
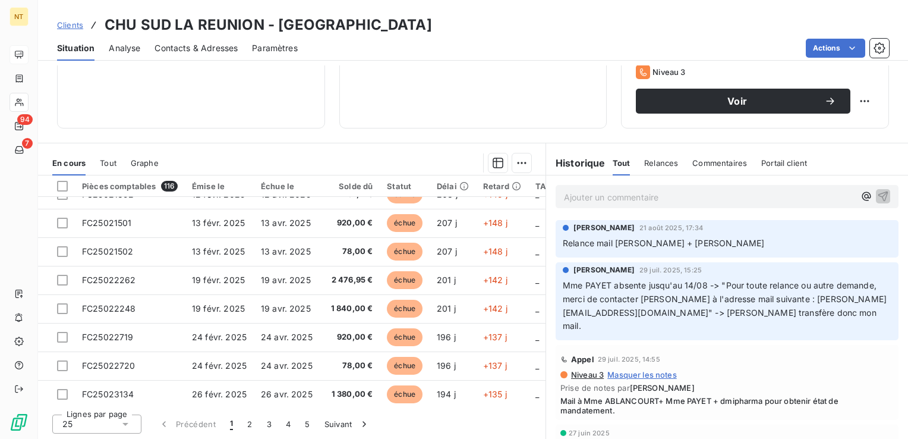
scroll to position [511, 0]
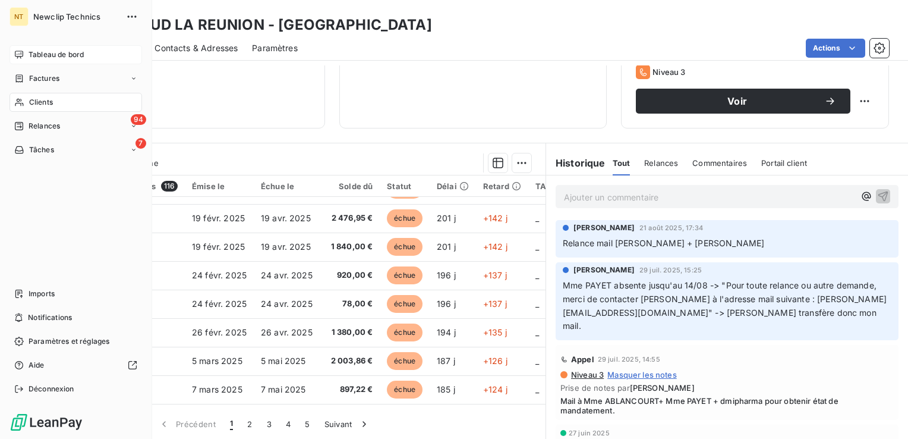
click at [43, 56] on span "Tableau de bord" at bounding box center [56, 54] width 55 height 11
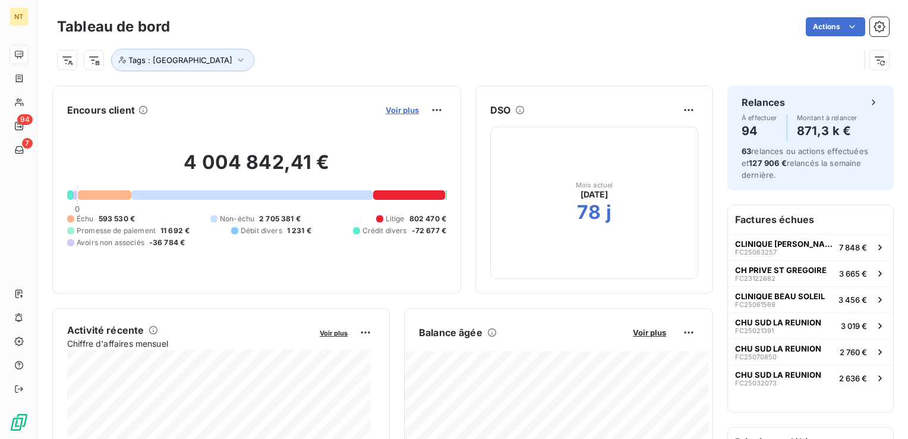
click at [403, 109] on span "Voir plus" at bounding box center [402, 110] width 33 height 10
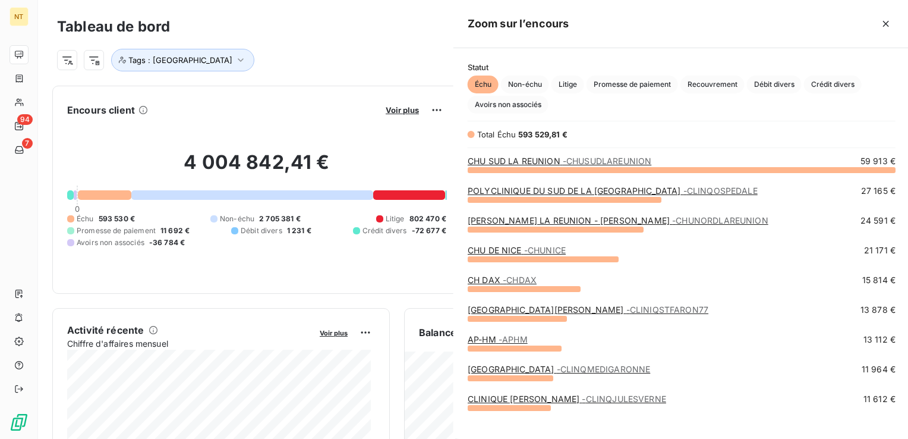
scroll to position [430, 447]
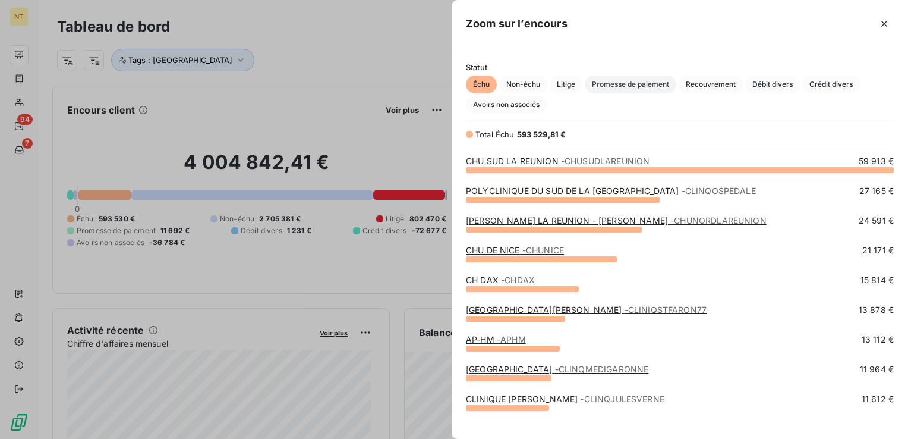
click at [644, 87] on span "Promesse de paiement" at bounding box center [631, 84] width 92 height 18
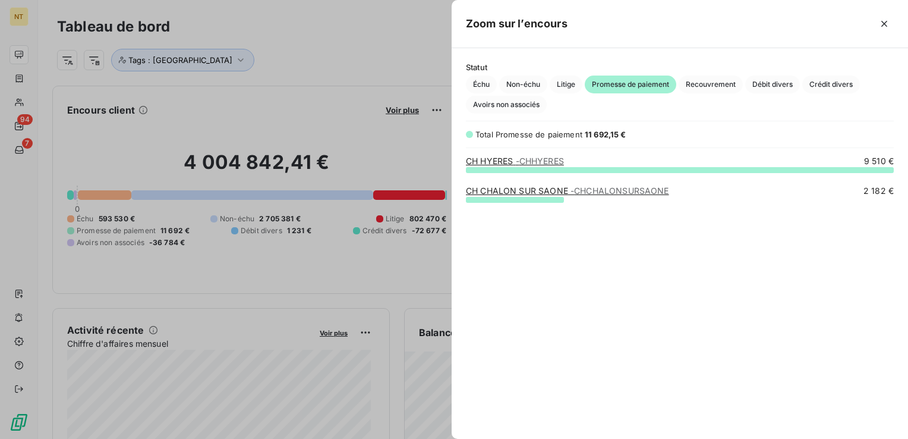
scroll to position [260, 447]
click at [592, 191] on span "- CHCHALONSURSAONE" at bounding box center [620, 190] width 99 height 10
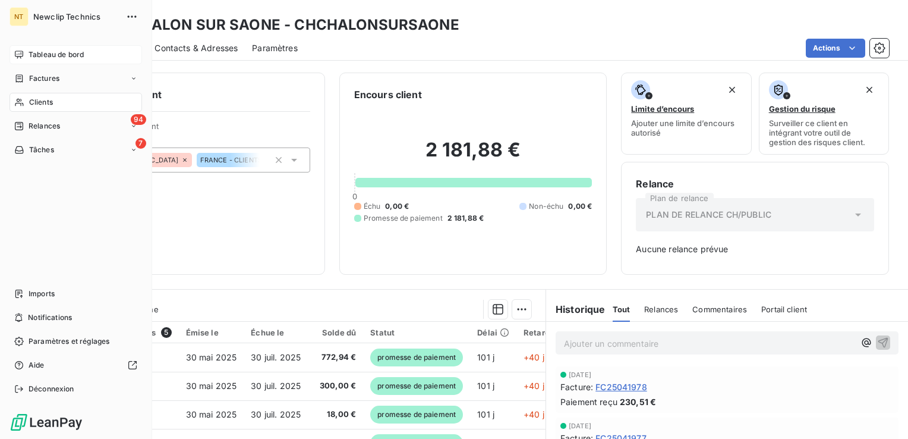
click at [42, 57] on span "Tableau de bord" at bounding box center [56, 54] width 55 height 11
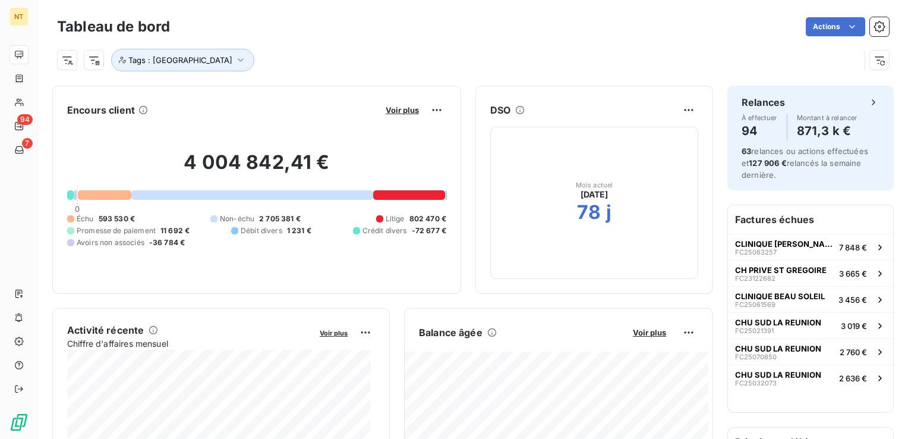
click at [401, 117] on div "Voir plus" at bounding box center [414, 109] width 64 height 19
click at [401, 111] on span "Voir plus" at bounding box center [402, 110] width 33 height 10
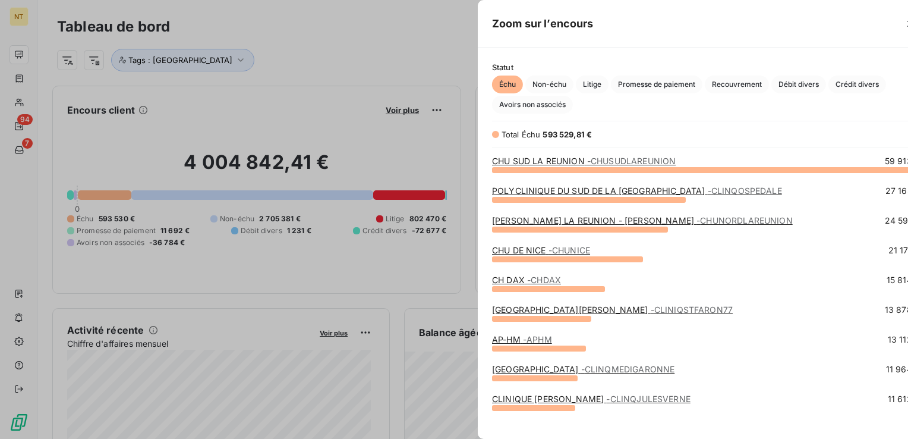
scroll to position [430, 447]
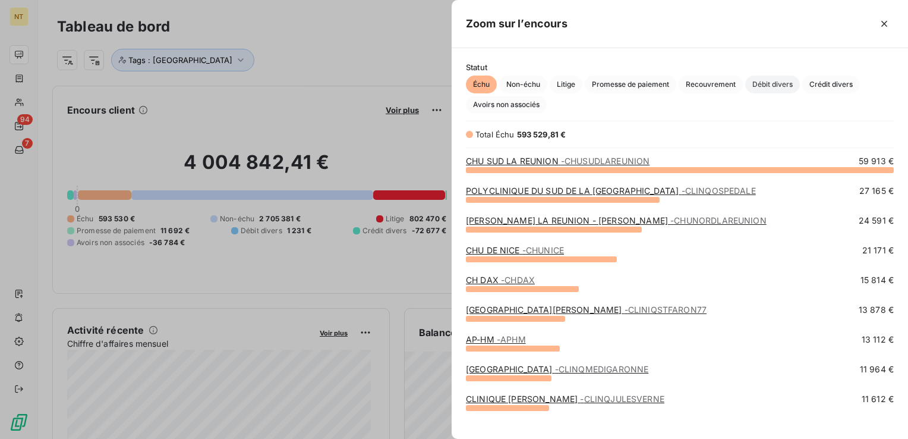
click at [785, 86] on span "Débit divers" at bounding box center [772, 84] width 55 height 18
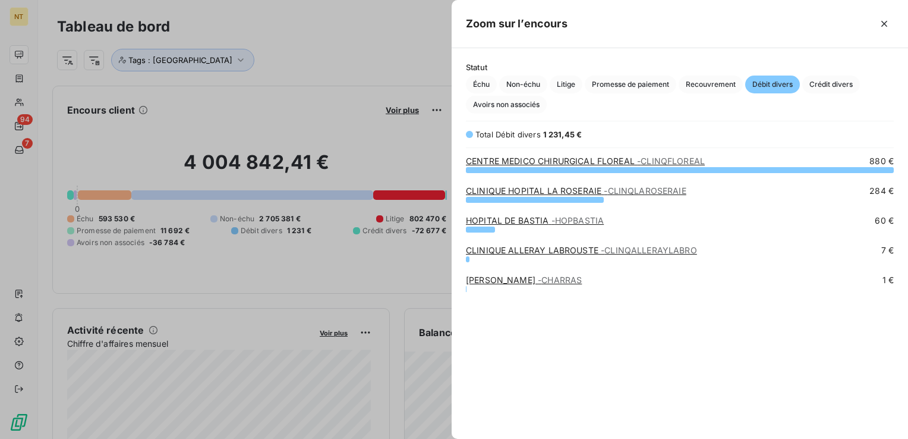
scroll to position [260, 447]
click at [815, 77] on span "Crédit divers" at bounding box center [831, 84] width 58 height 18
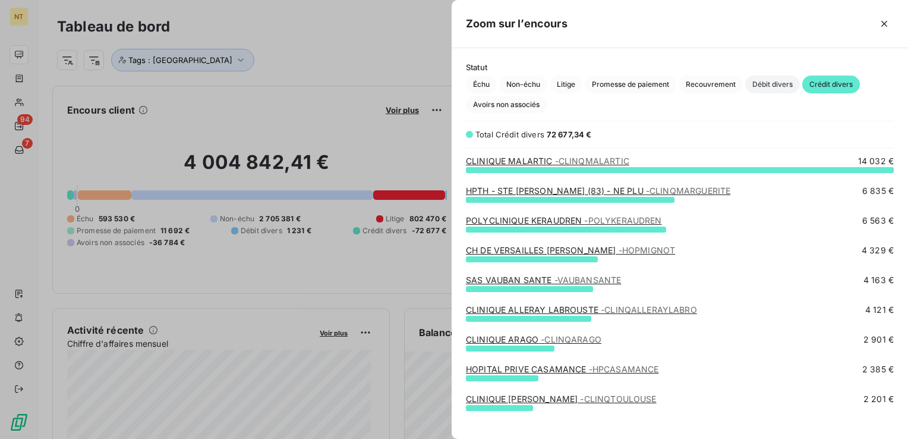
click at [764, 86] on span "Débit divers" at bounding box center [772, 84] width 55 height 18
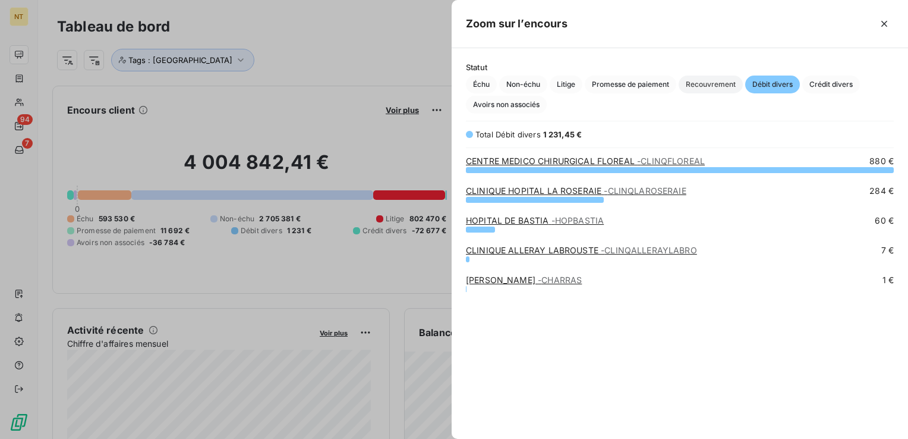
click at [699, 88] on span "Recouvrement" at bounding box center [711, 84] width 64 height 18
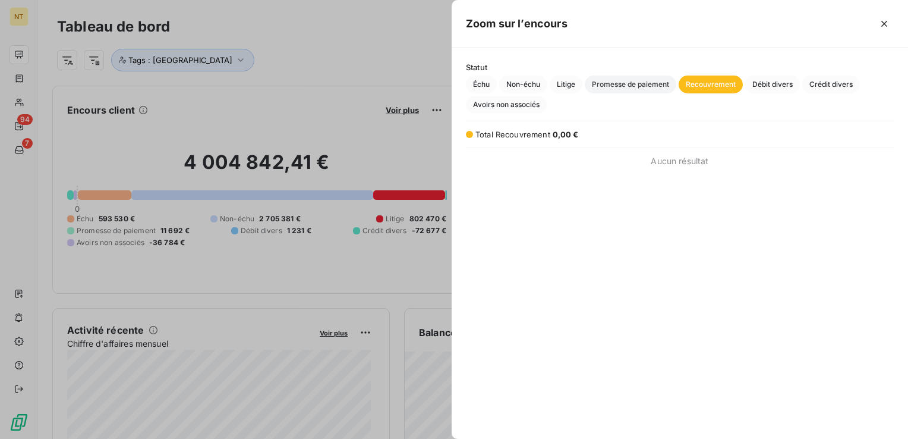
click at [646, 84] on span "Promesse de paiement" at bounding box center [631, 84] width 92 height 18
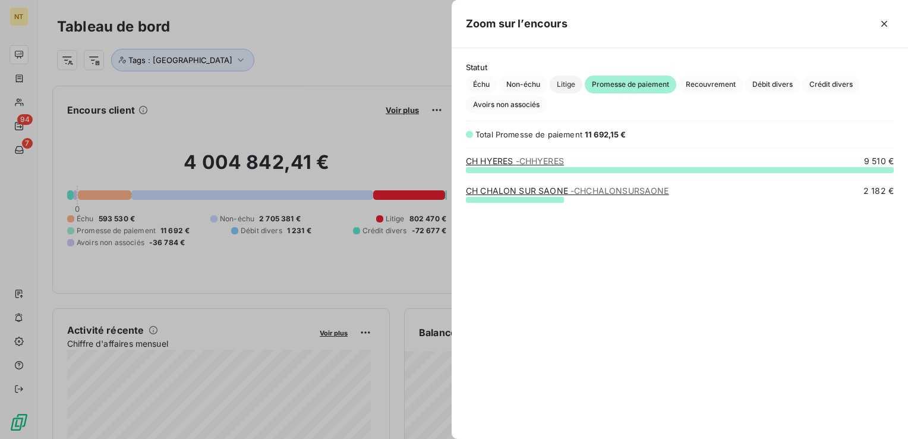
click at [560, 85] on span "Litige" at bounding box center [566, 84] width 33 height 18
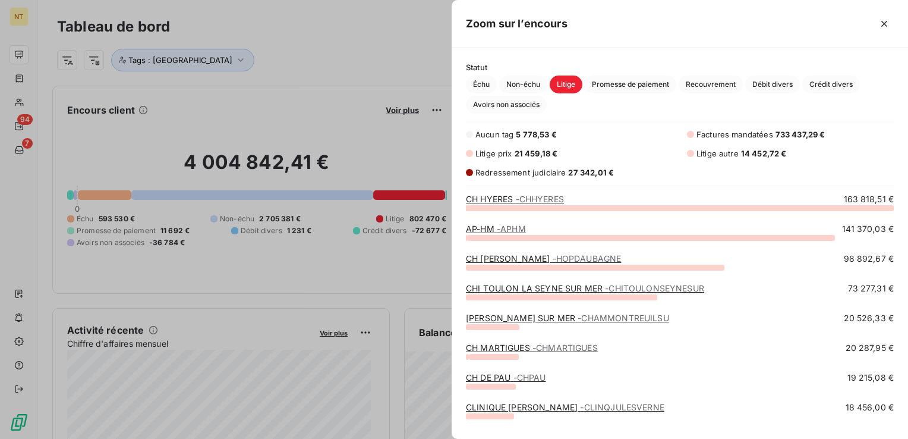
scroll to position [0, 0]
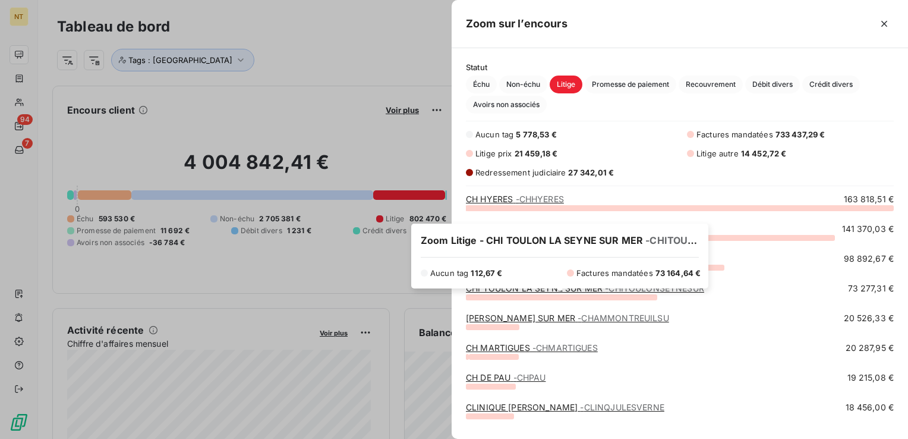
click at [561, 287] on div "Zoom Litige - CHI TOULON LA SEYNE SUR MER - CHITOULONSEYNESUR Aucun tag 112,67 …" at bounding box center [559, 255] width 297 height 65
click at [561, 291] on icon at bounding box center [560, 289] width 6 height 3
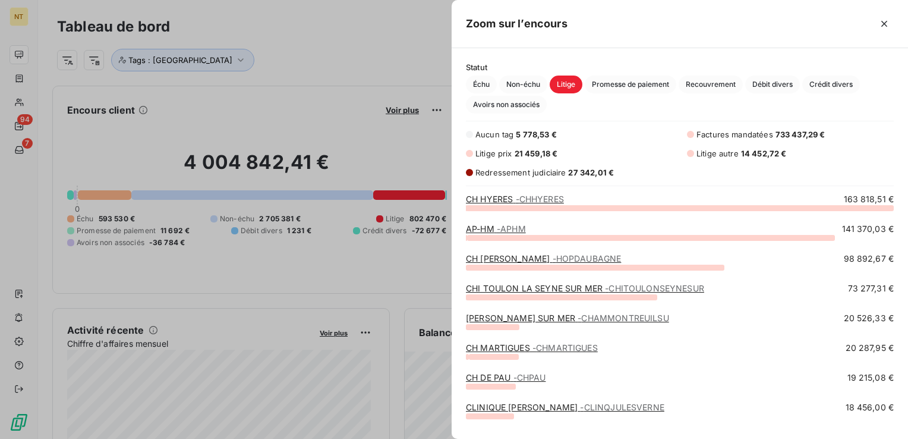
click at [569, 292] on link "CHI TOULON LA SEYNE SUR MER - CHITOULONSEYNESUR" at bounding box center [585, 288] width 238 height 10
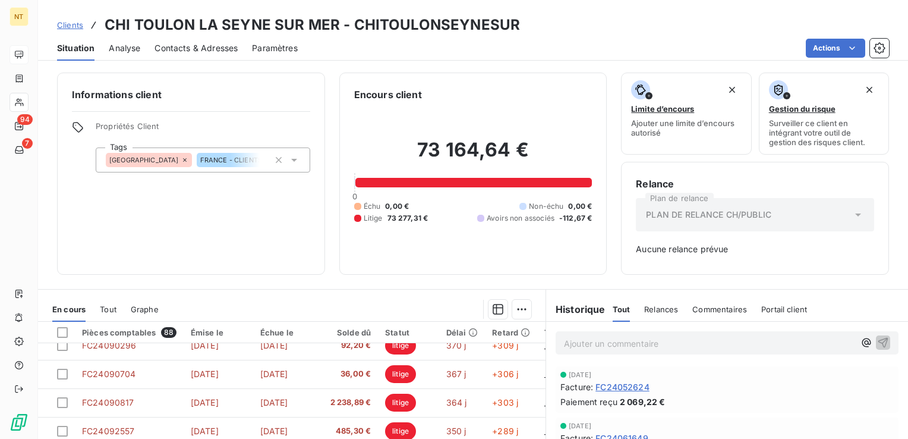
scroll to position [511, 0]
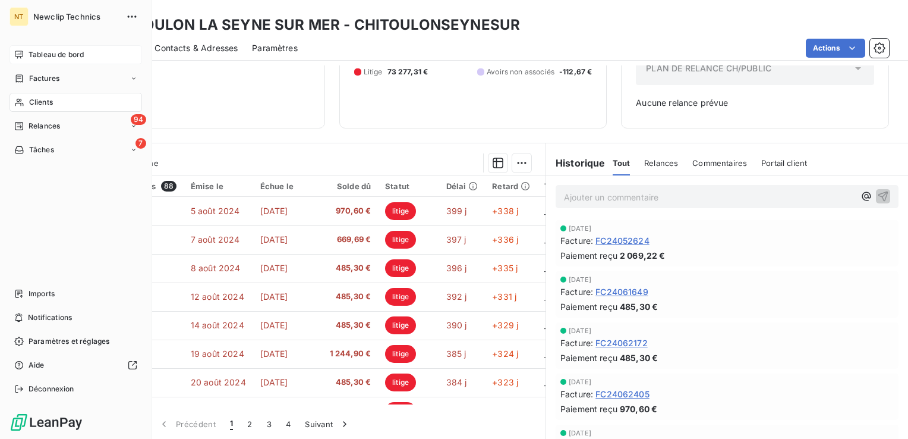
click at [29, 56] on span "Tableau de bord" at bounding box center [56, 54] width 55 height 11
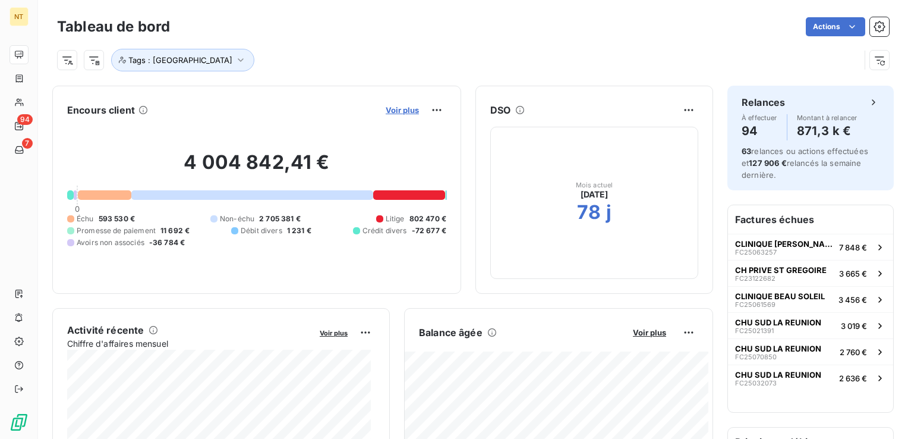
click at [386, 109] on span "Voir plus" at bounding box center [402, 110] width 33 height 10
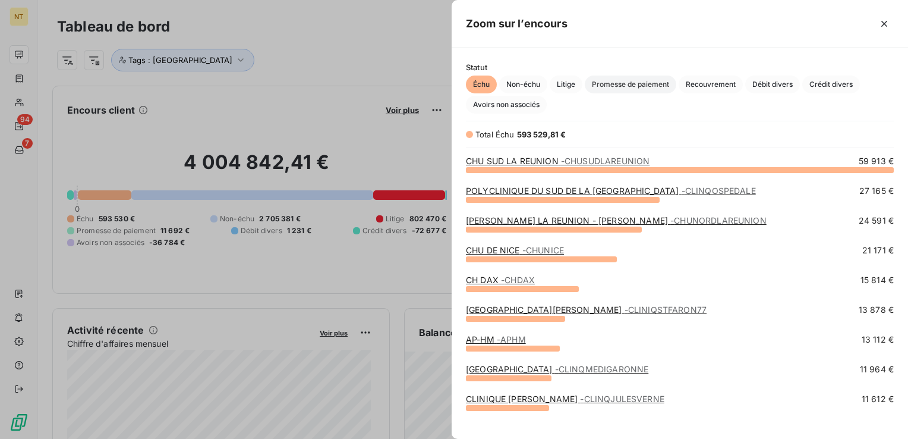
click at [620, 87] on span "Promesse de paiement" at bounding box center [631, 84] width 92 height 18
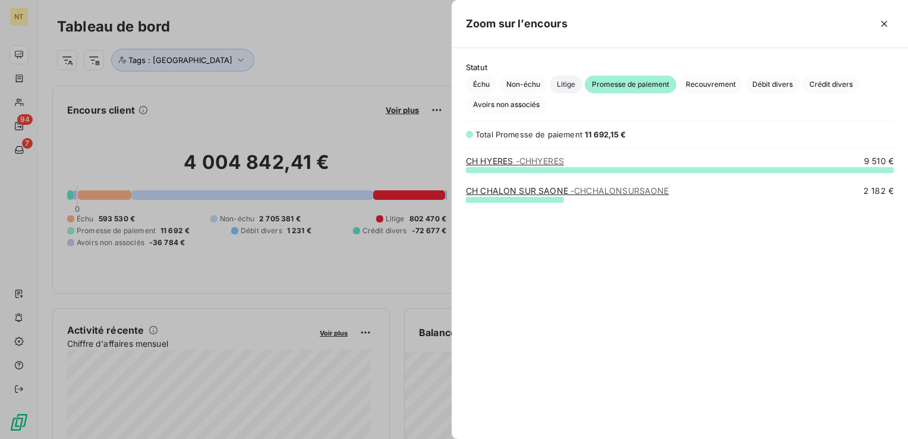
click at [559, 86] on span "Litige" at bounding box center [566, 84] width 33 height 18
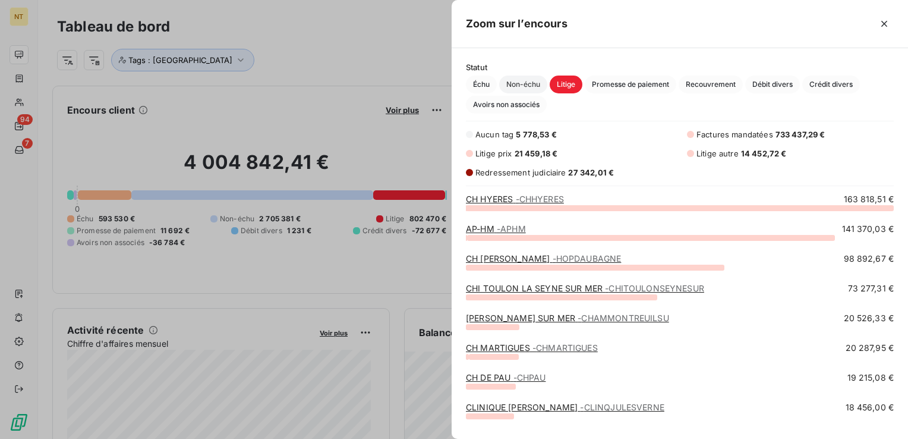
click at [516, 82] on span "Non-échu" at bounding box center [523, 84] width 48 height 18
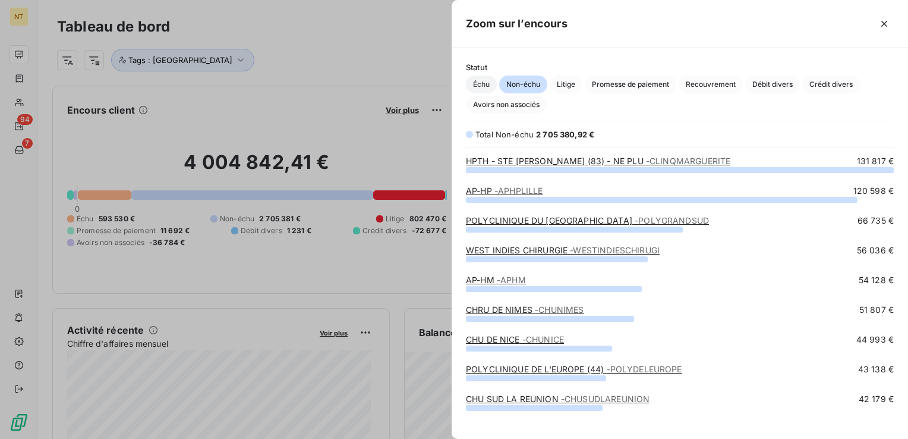
click at [486, 78] on span "Échu" at bounding box center [481, 84] width 31 height 18
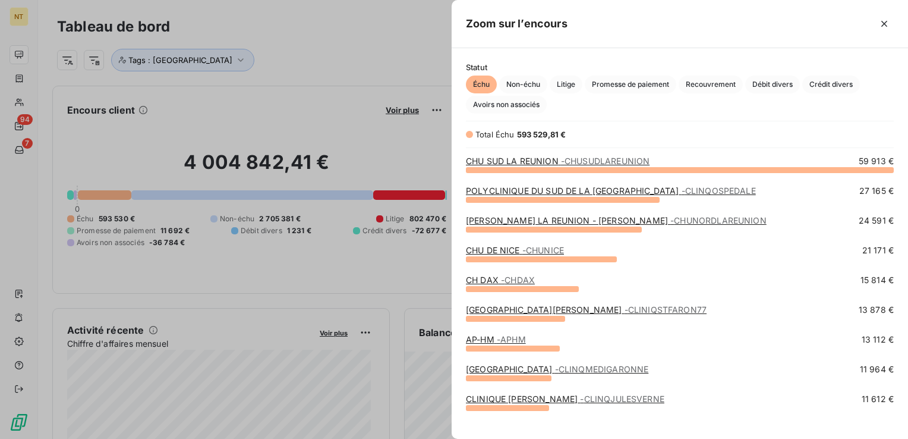
click at [331, 51] on div at bounding box center [454, 219] width 908 height 439
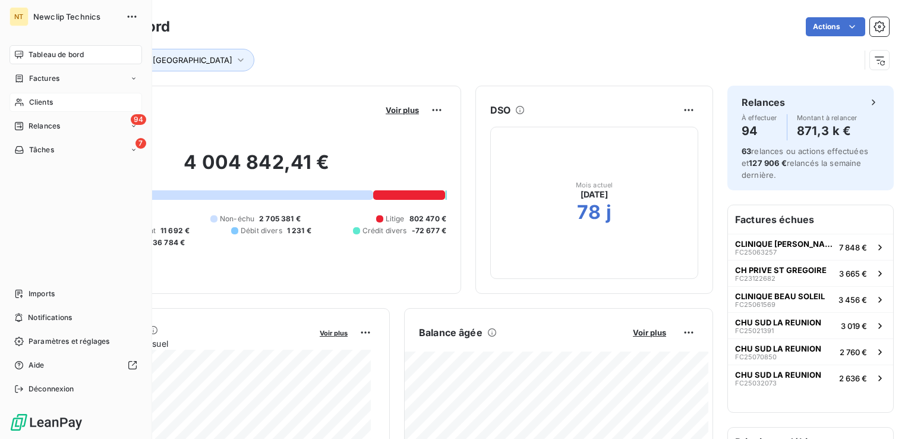
click at [30, 99] on span "Clients" at bounding box center [41, 102] width 24 height 11
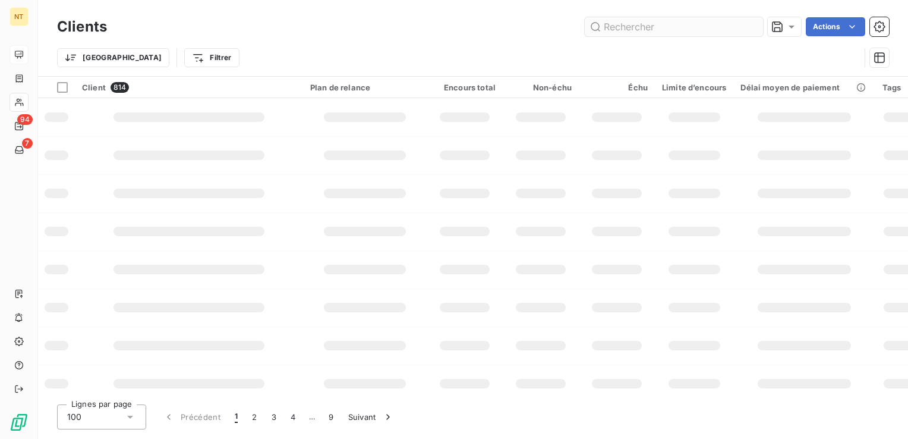
click at [637, 31] on input "text" at bounding box center [674, 26] width 178 height 19
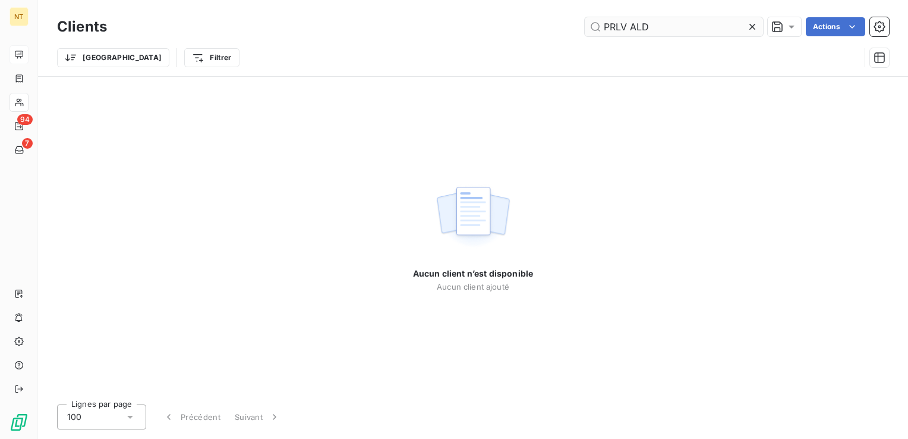
click at [632, 23] on input "PRLV ALD" at bounding box center [674, 26] width 178 height 19
type input "PRLVALD"
click at [751, 32] on icon at bounding box center [752, 27] width 12 height 12
